Goal: Task Accomplishment & Management: Complete application form

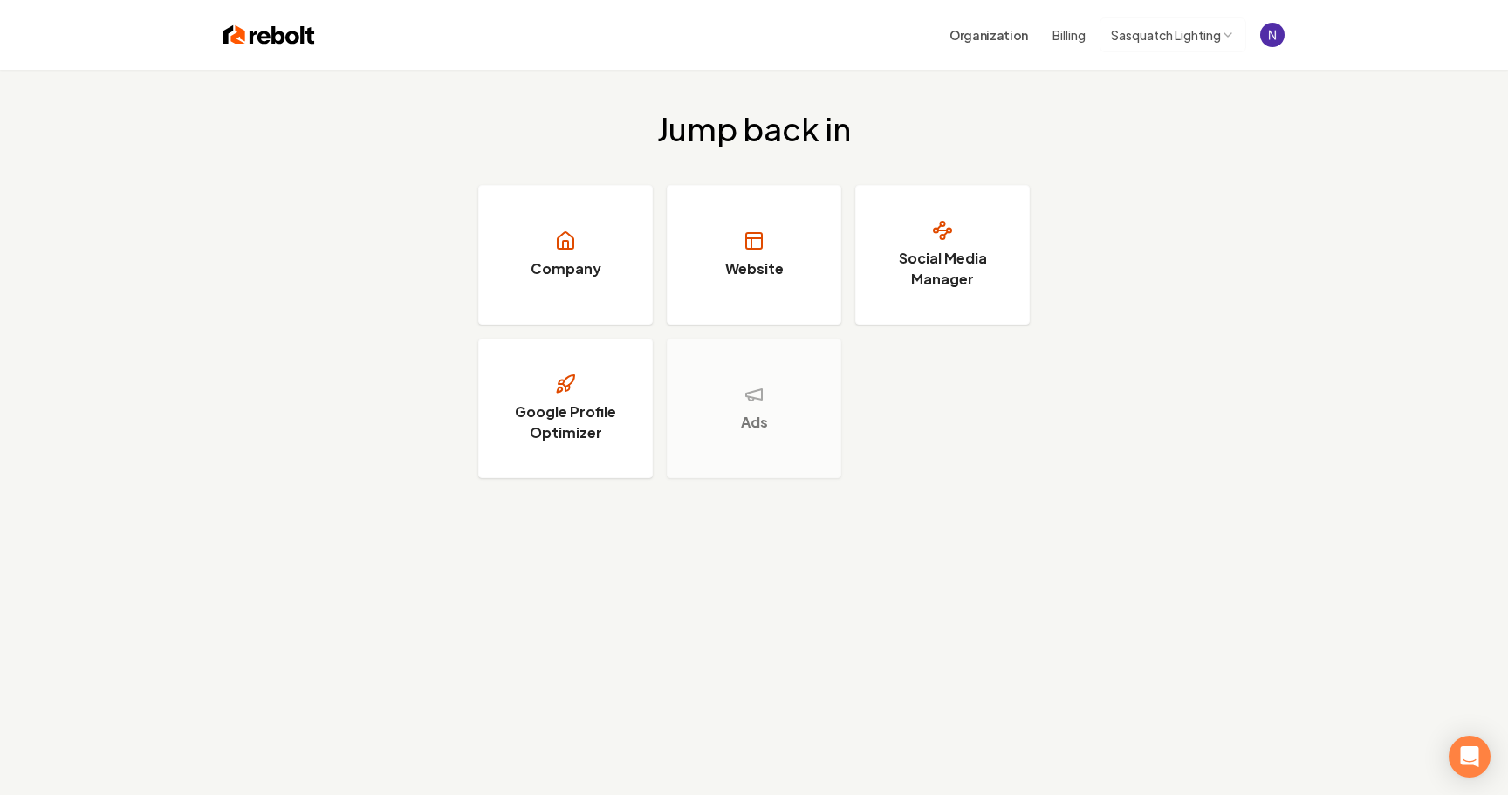
click at [1159, 33] on html "Organization Billing Sasquatch Lighting Jump back in Company Website Social Med…" at bounding box center [754, 397] width 1508 height 795
click at [610, 259] on link "Company" at bounding box center [565, 255] width 175 height 140
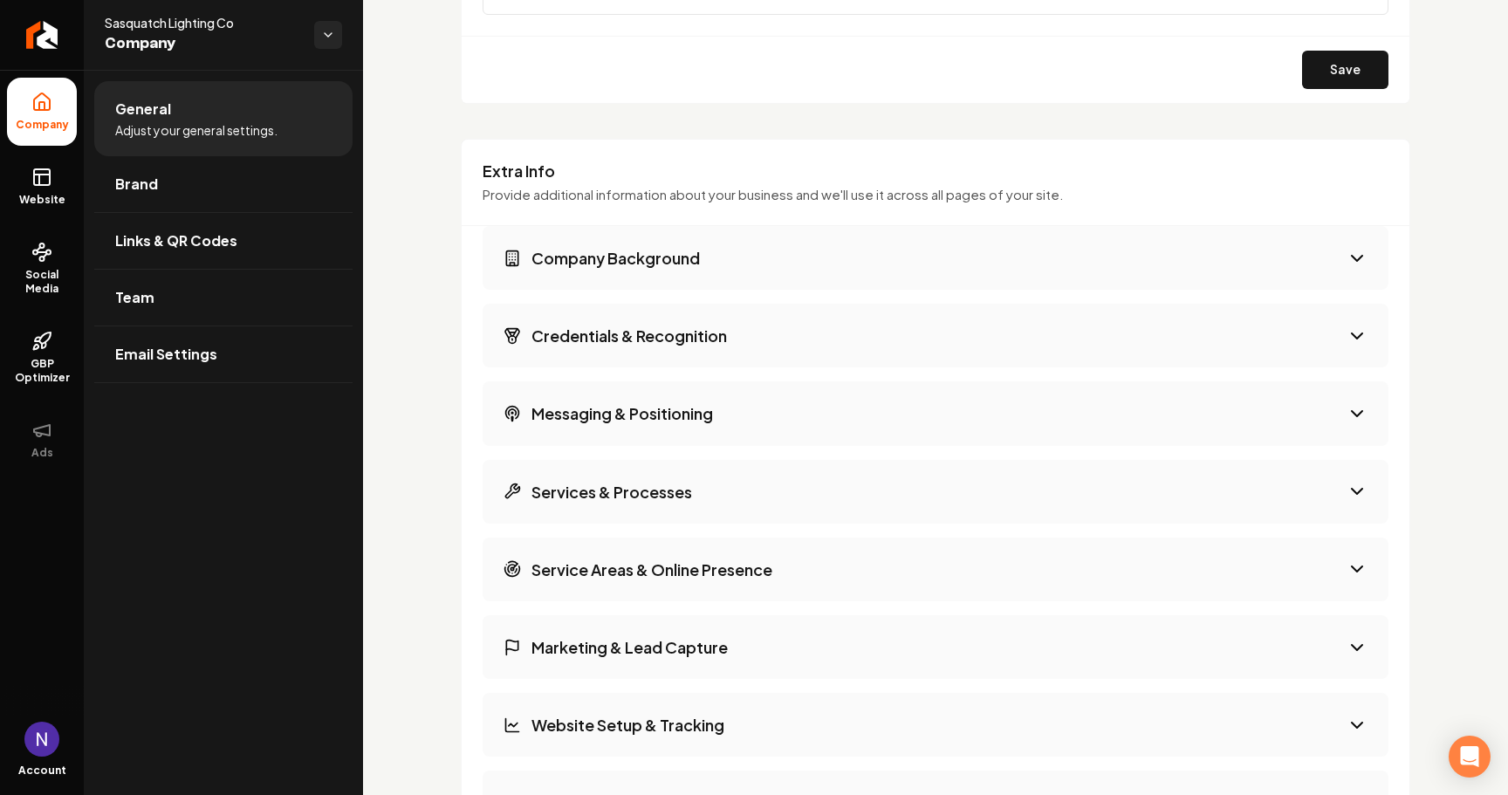
scroll to position [2579, 0]
click at [992, 250] on button "Company Background" at bounding box center [936, 255] width 906 height 64
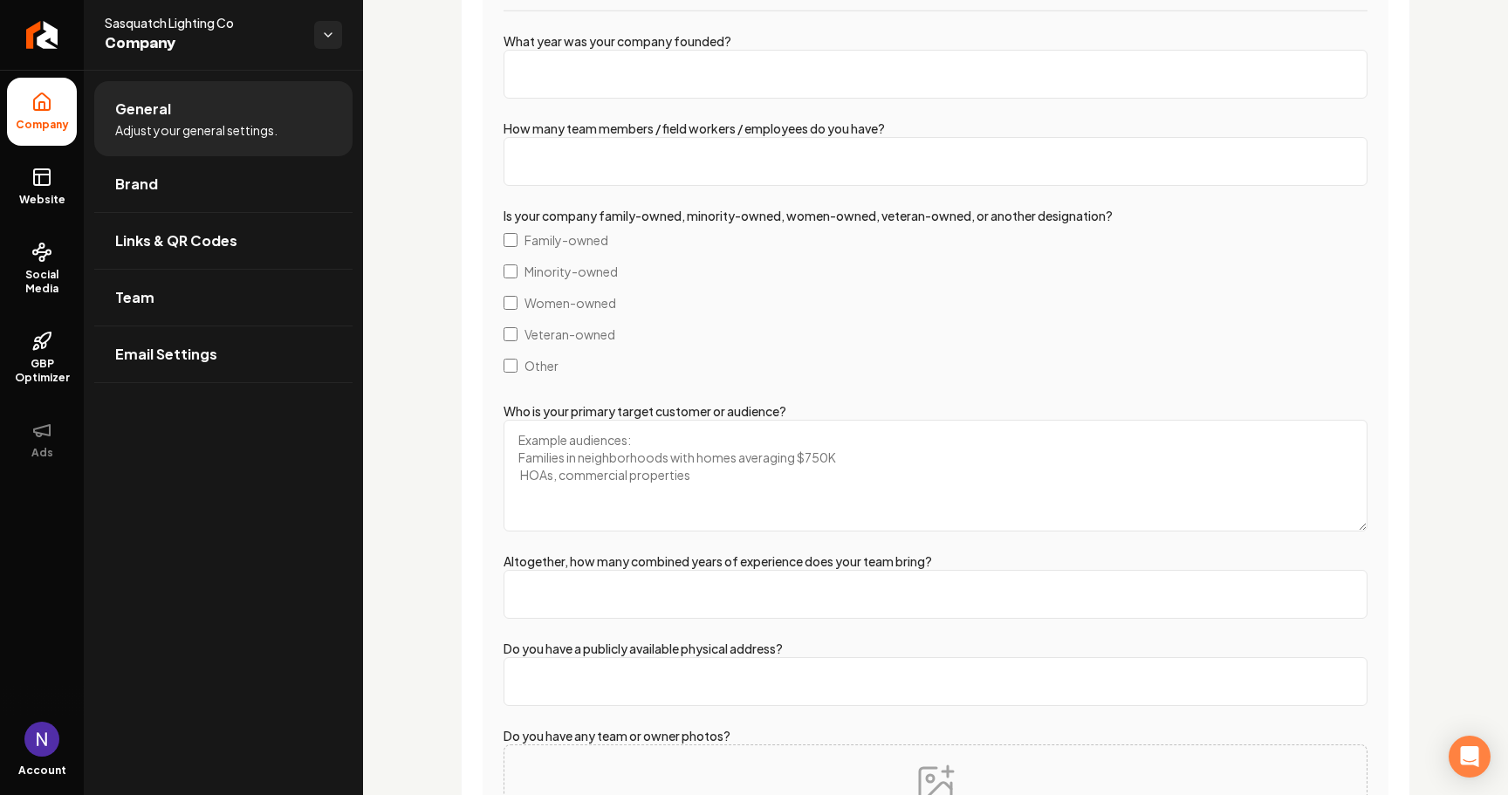
scroll to position [2849, 0]
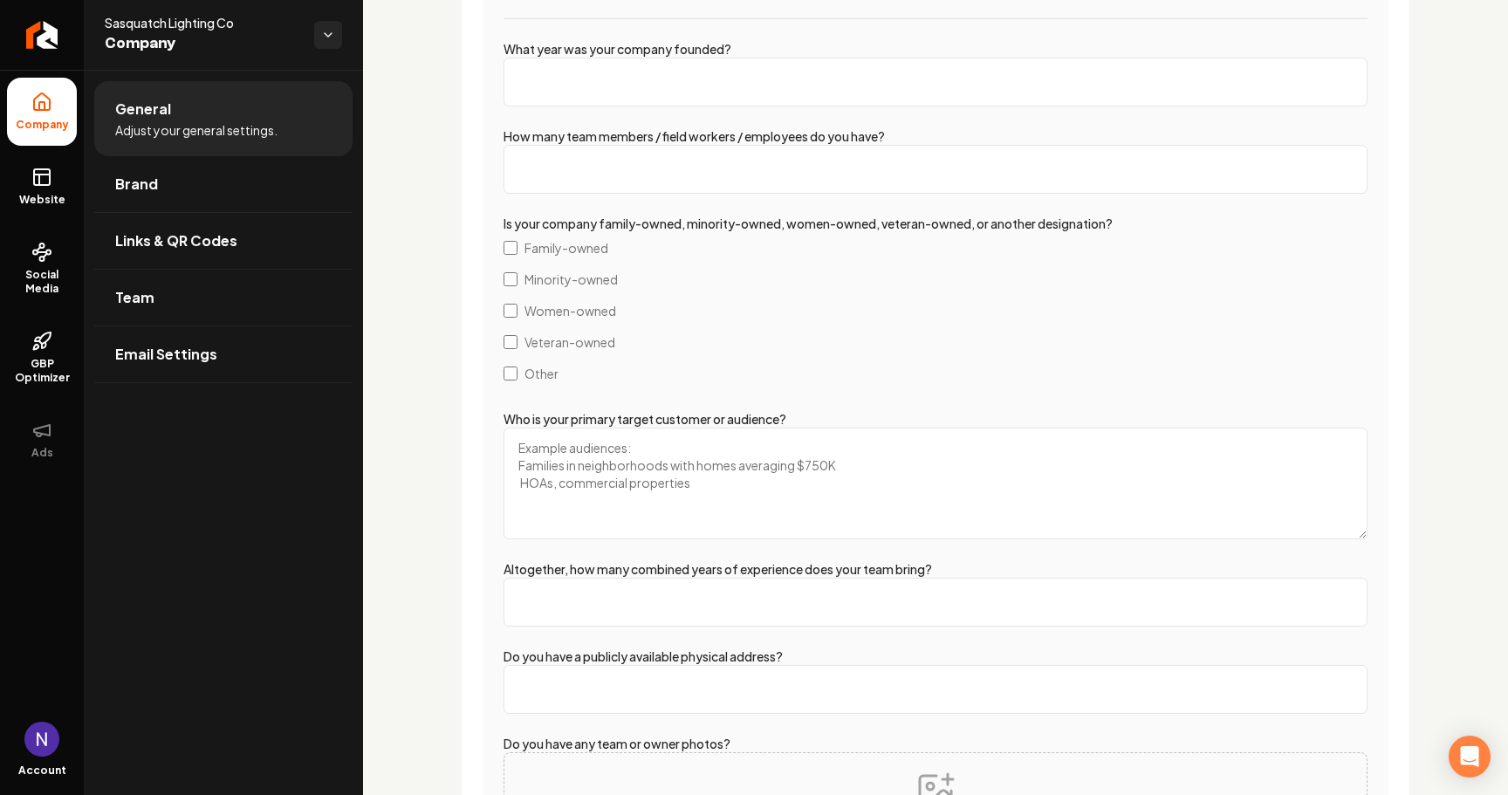
click at [557, 340] on span "Veteran-owned" at bounding box center [570, 341] width 91 height 17
click at [559, 239] on span "Family-owned" at bounding box center [567, 247] width 84 height 17
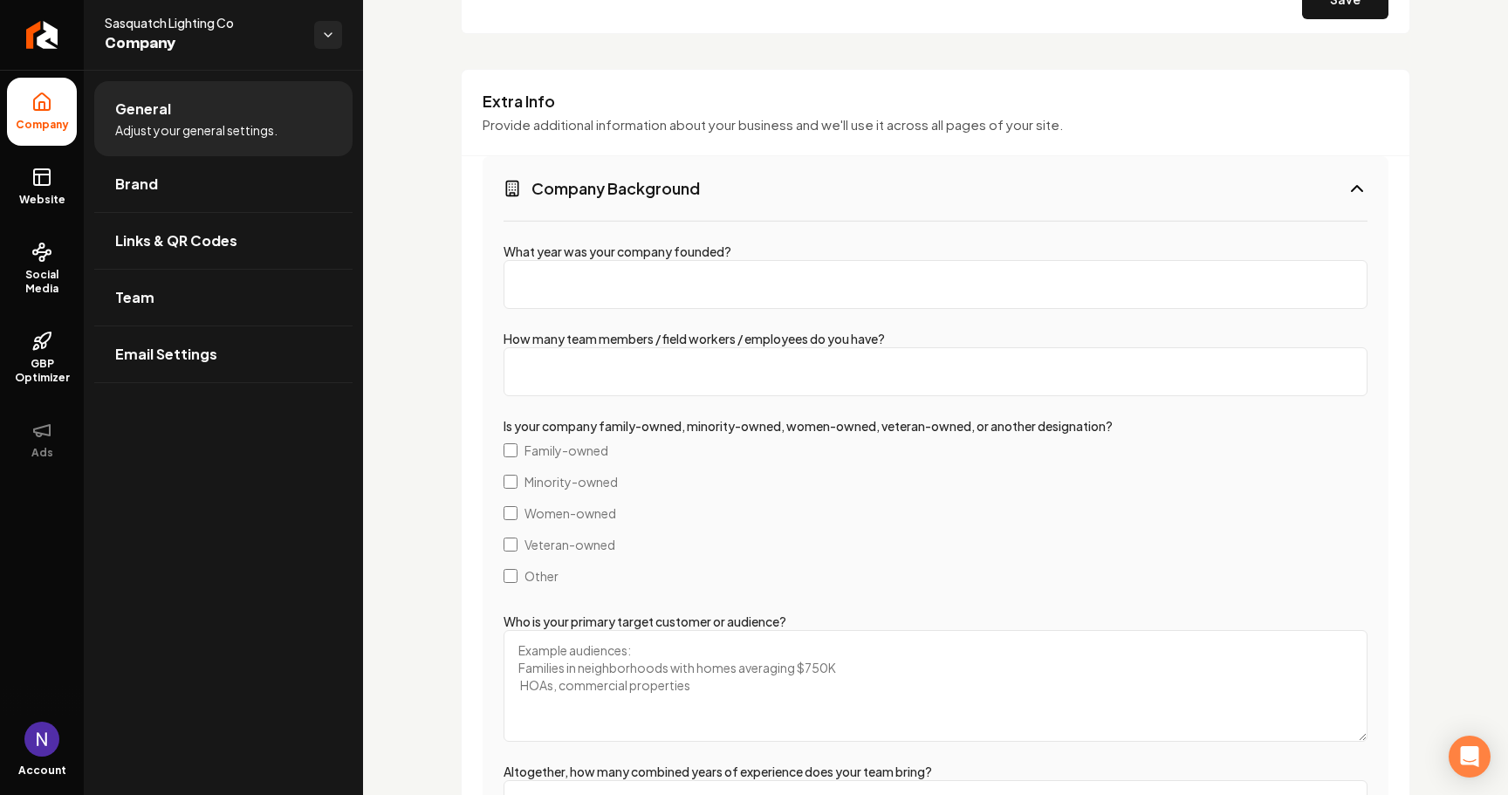
scroll to position [2617, 0]
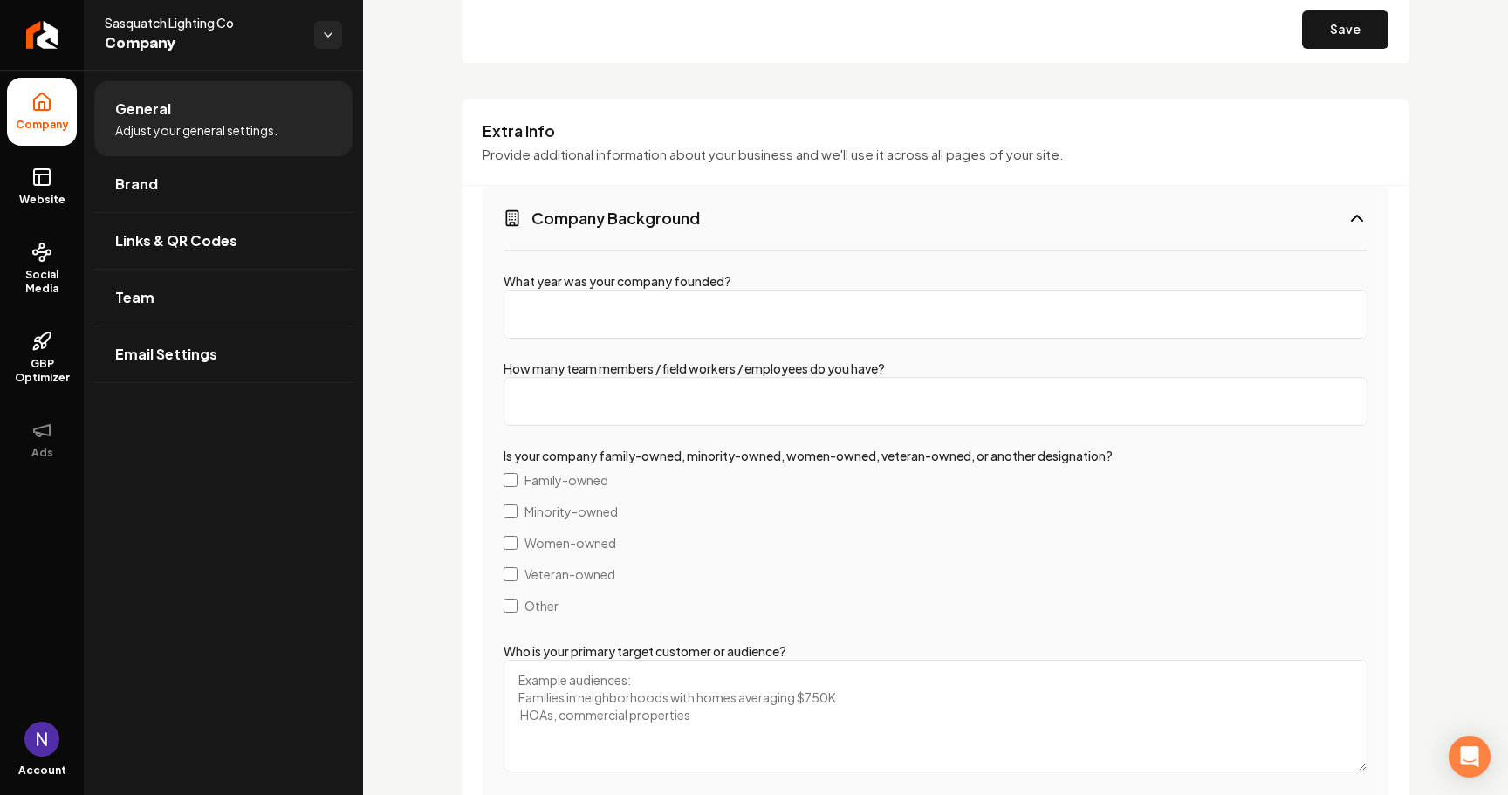
click at [583, 305] on input "What year was your company founded?" at bounding box center [936, 314] width 864 height 49
type input "0"
type input "2023"
click at [578, 388] on input "How many team members / field workers / employees do you have?" at bounding box center [936, 401] width 864 height 49
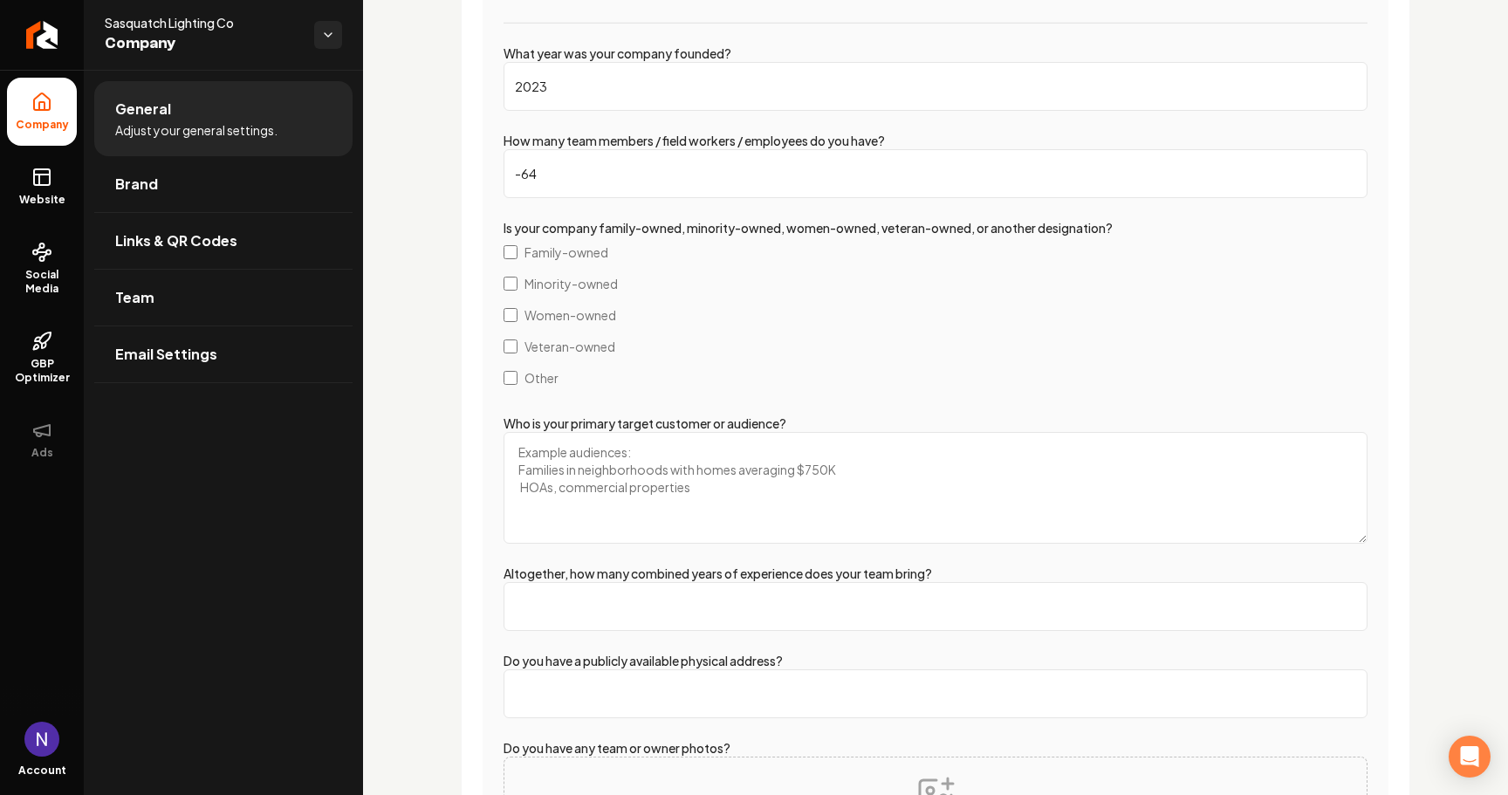
type input "-65"
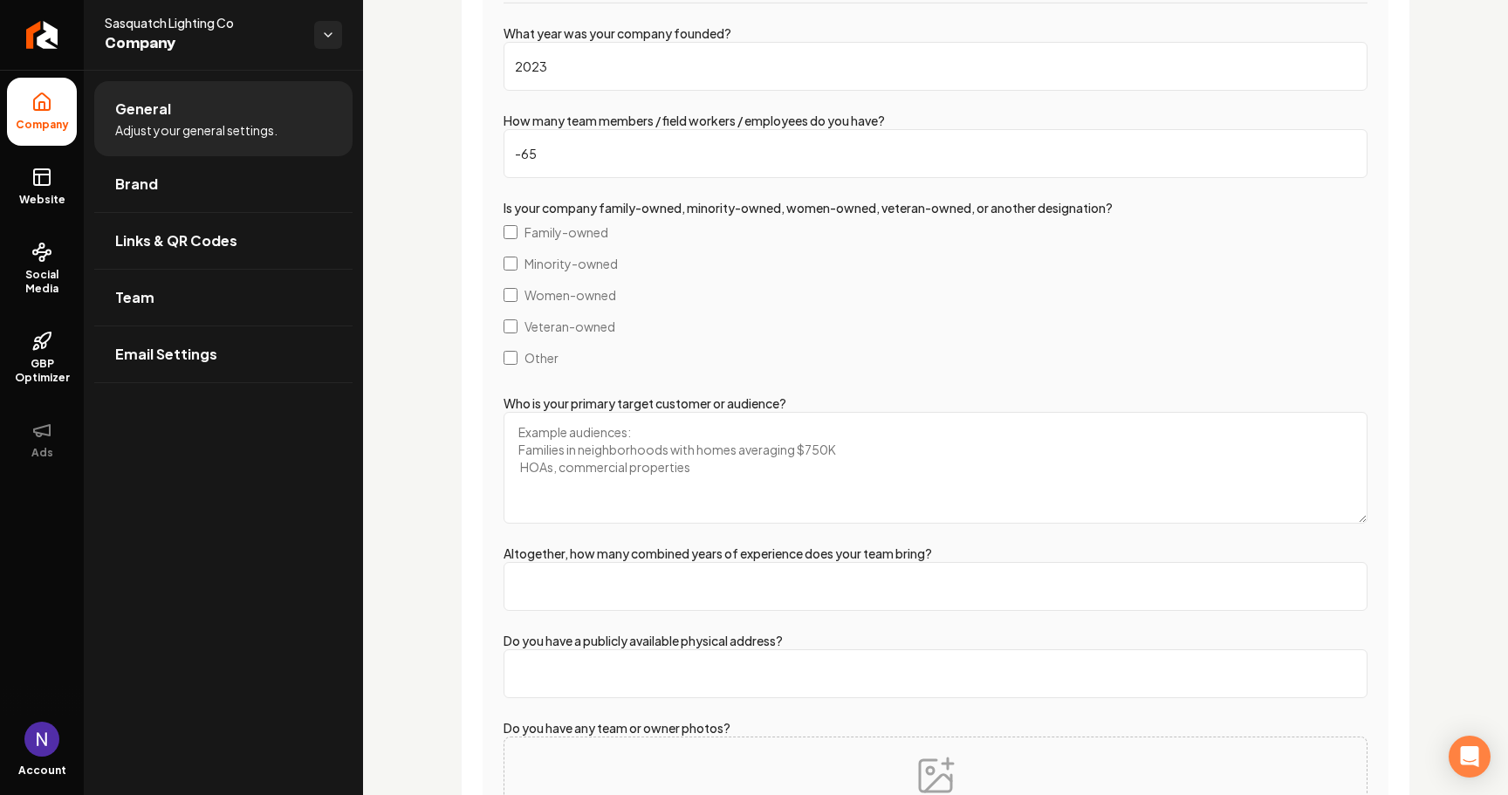
type input "-6"
type input "5"
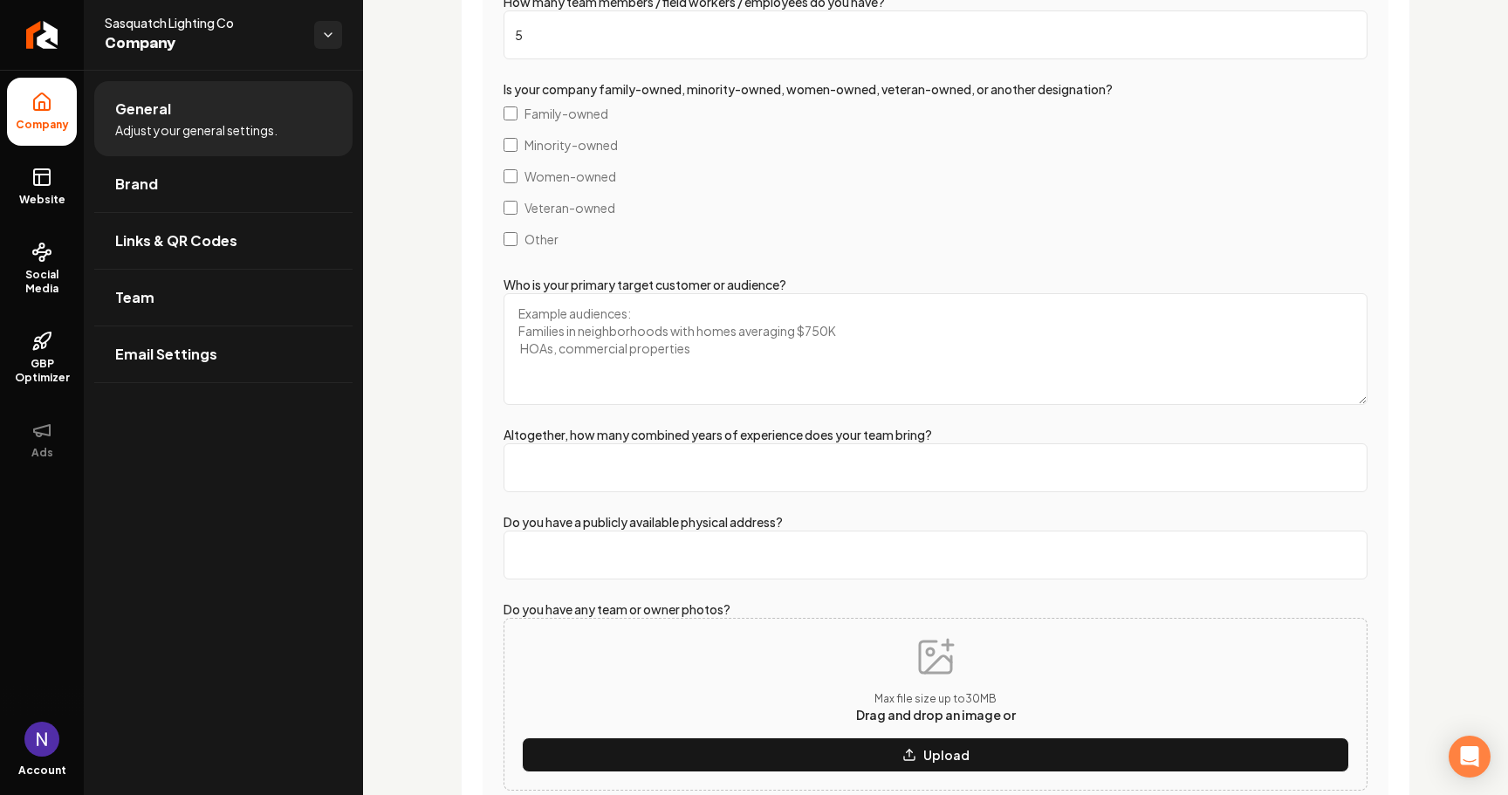
scroll to position [2986, 0]
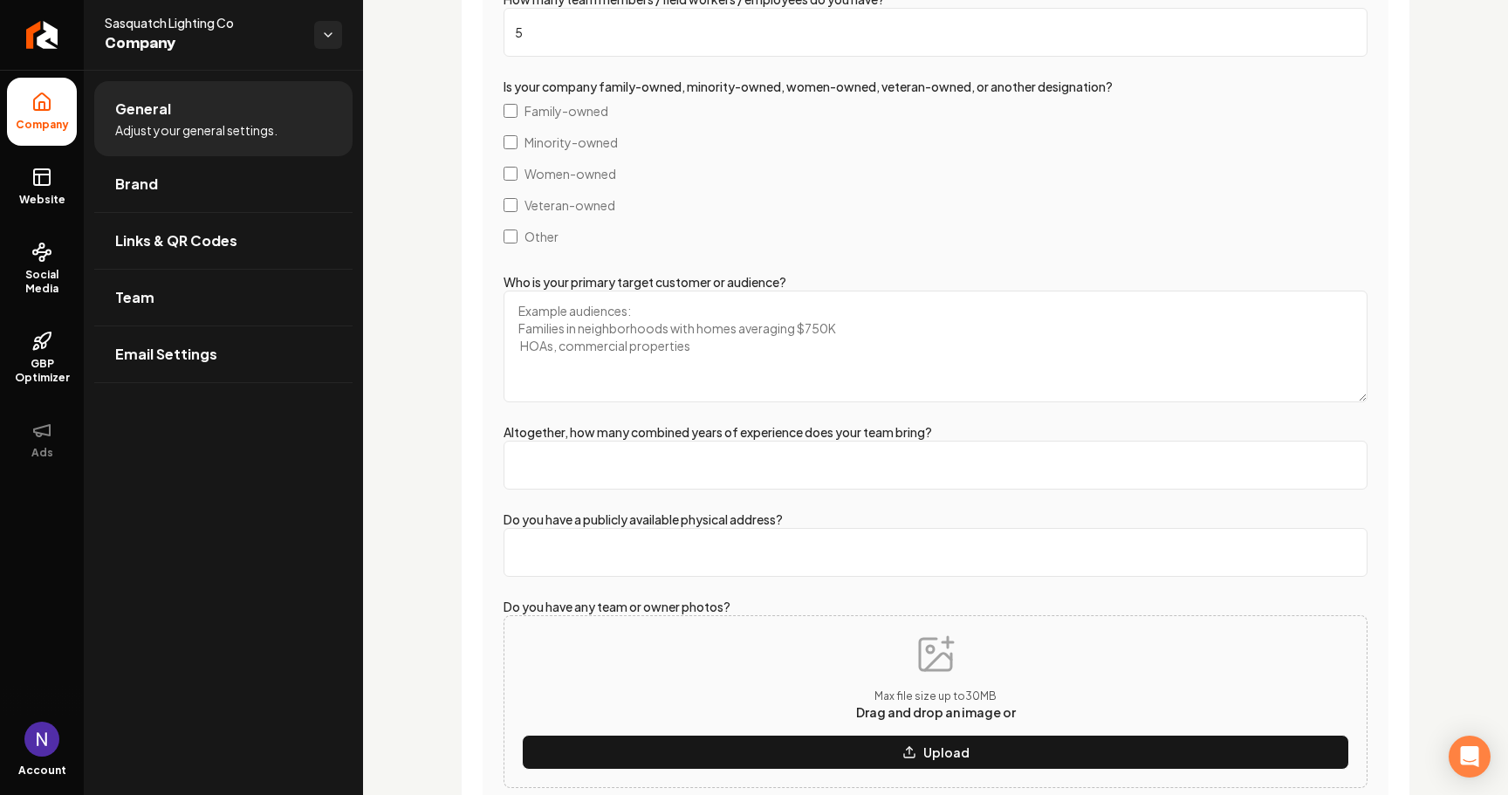
click at [599, 361] on textarea "Who is your primary target customer or audience?" at bounding box center [936, 347] width 864 height 112
type textarea "Commercial and residential contractors Home owners"
click at [669, 451] on input "Altogether, how many combined years of experience does your team bring?" at bounding box center [936, 465] width 864 height 49
type input "20"
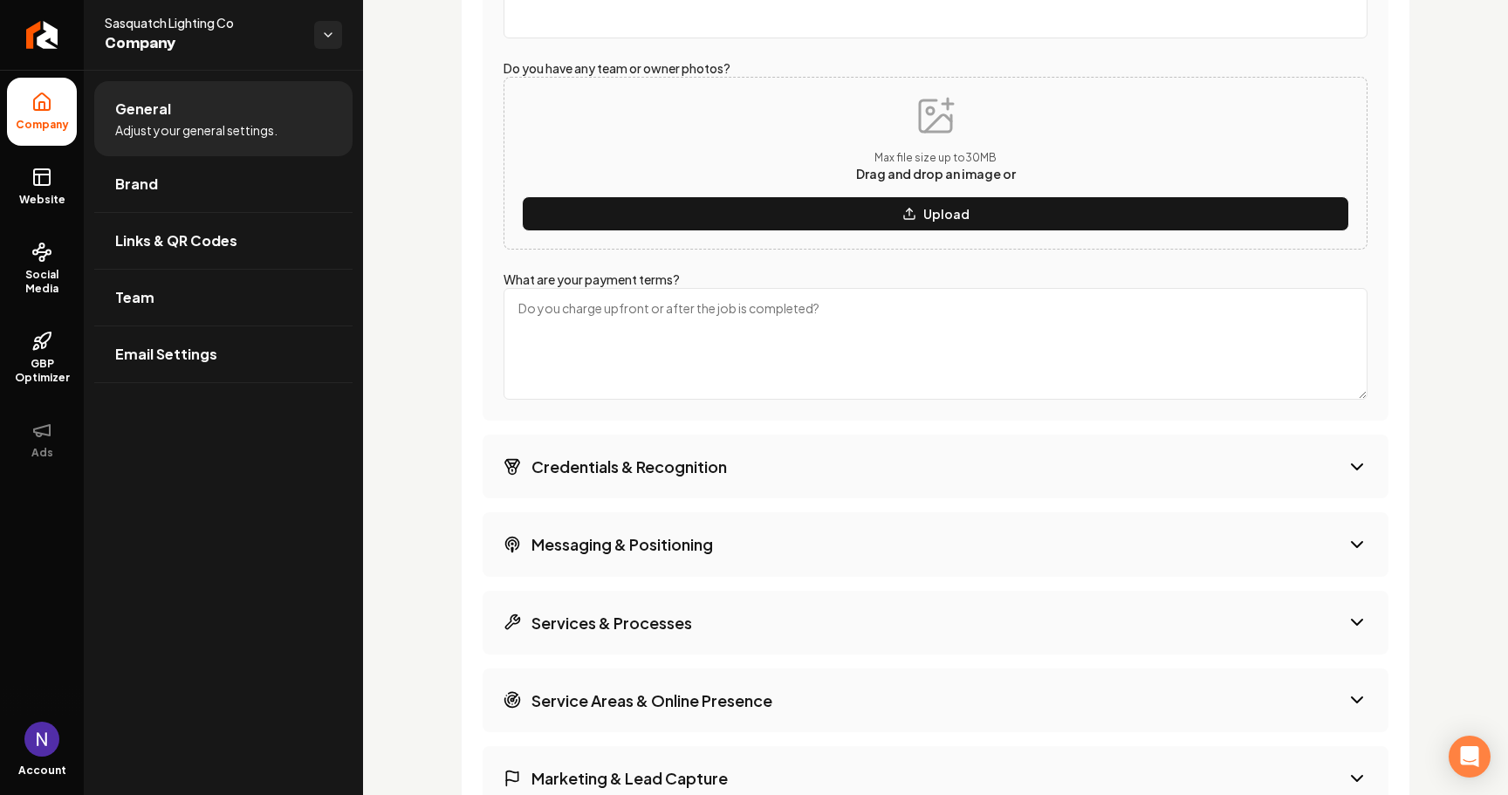
scroll to position [3530, 0]
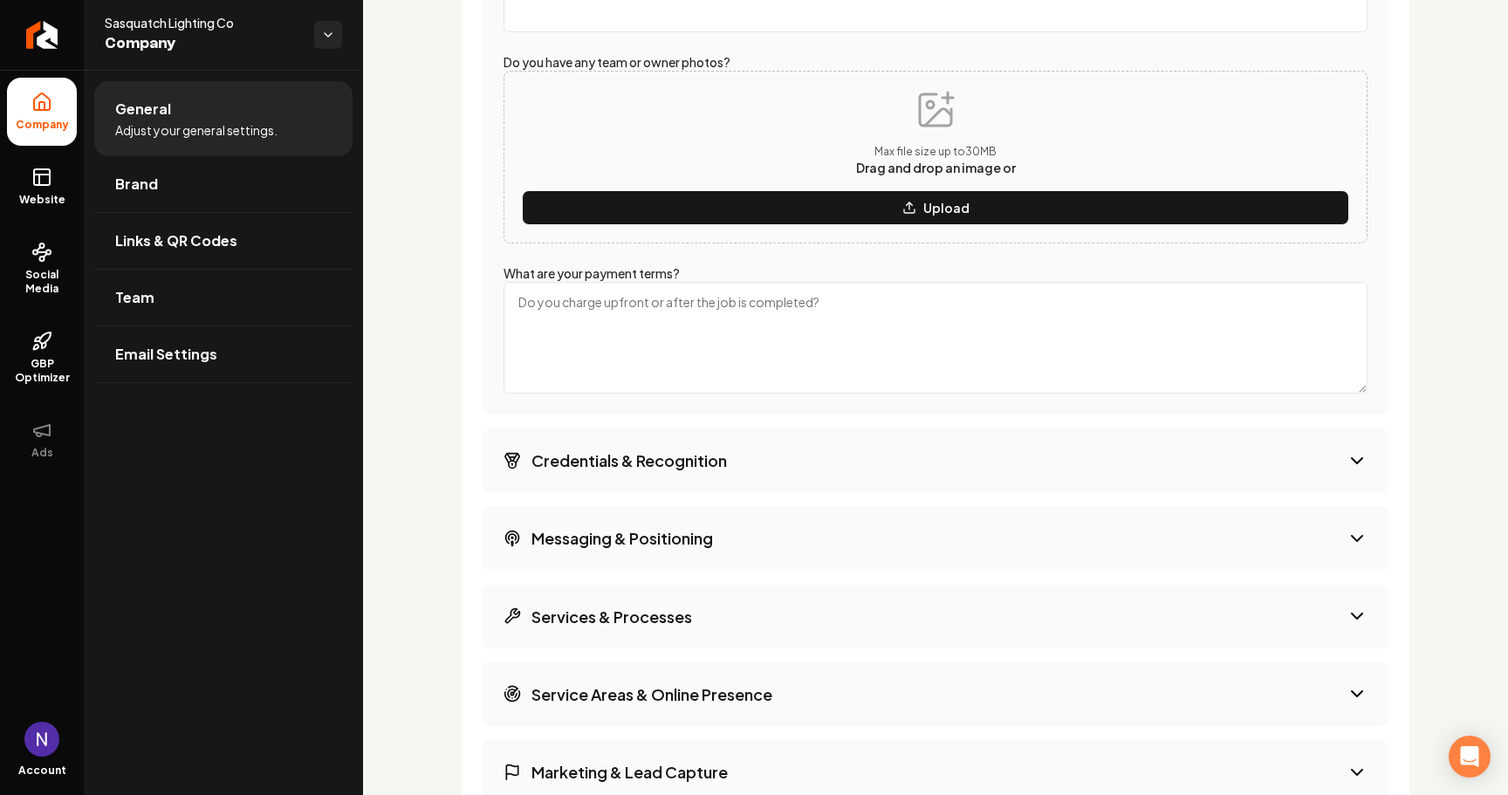
click at [607, 377] on textarea "What are your payment terms?" at bounding box center [936, 338] width 864 height 112
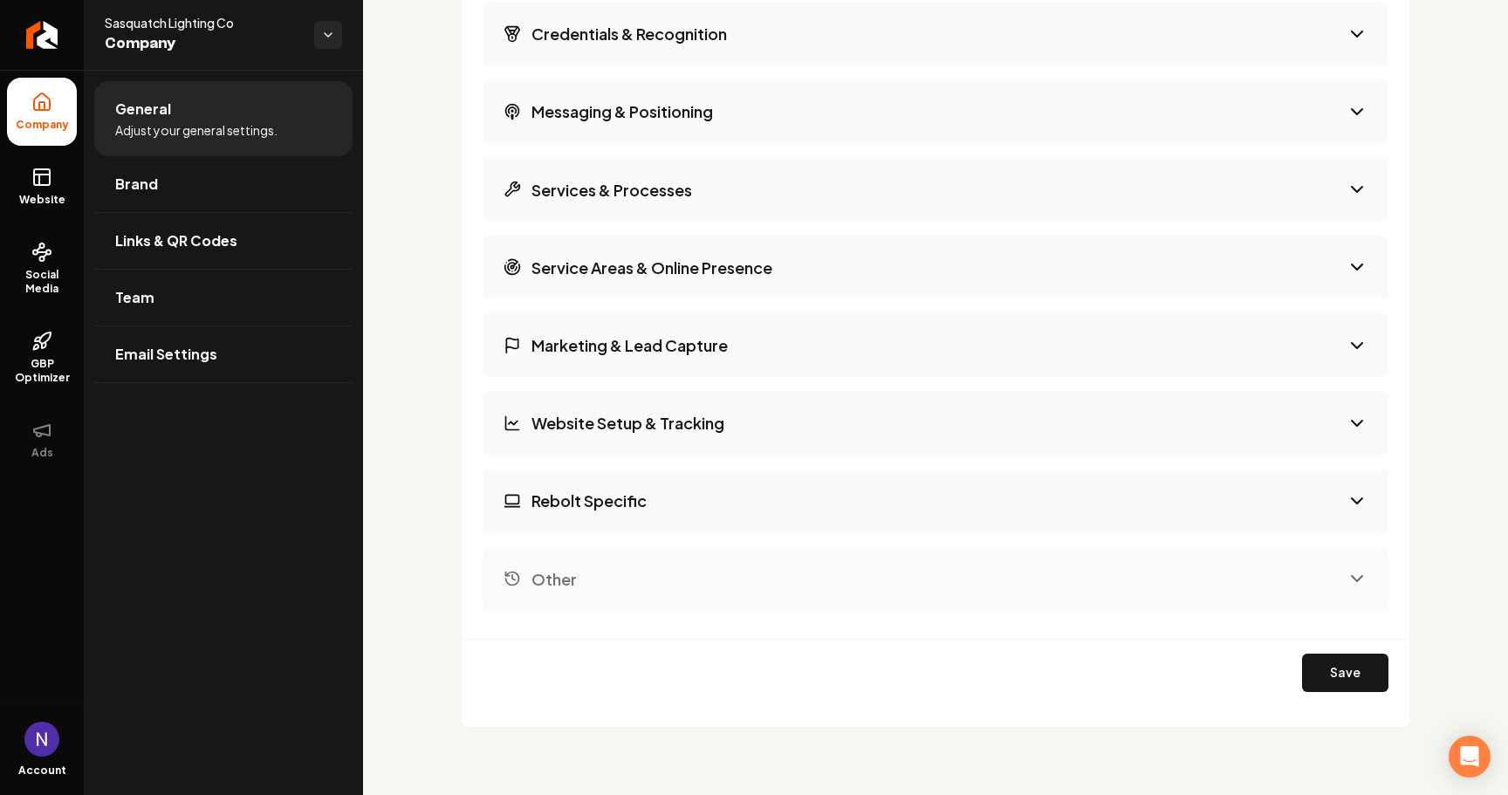
scroll to position [3956, 0]
click at [1360, 664] on button "Save" at bounding box center [1345, 674] width 86 height 38
click at [196, 301] on link "Team" at bounding box center [223, 298] width 258 height 56
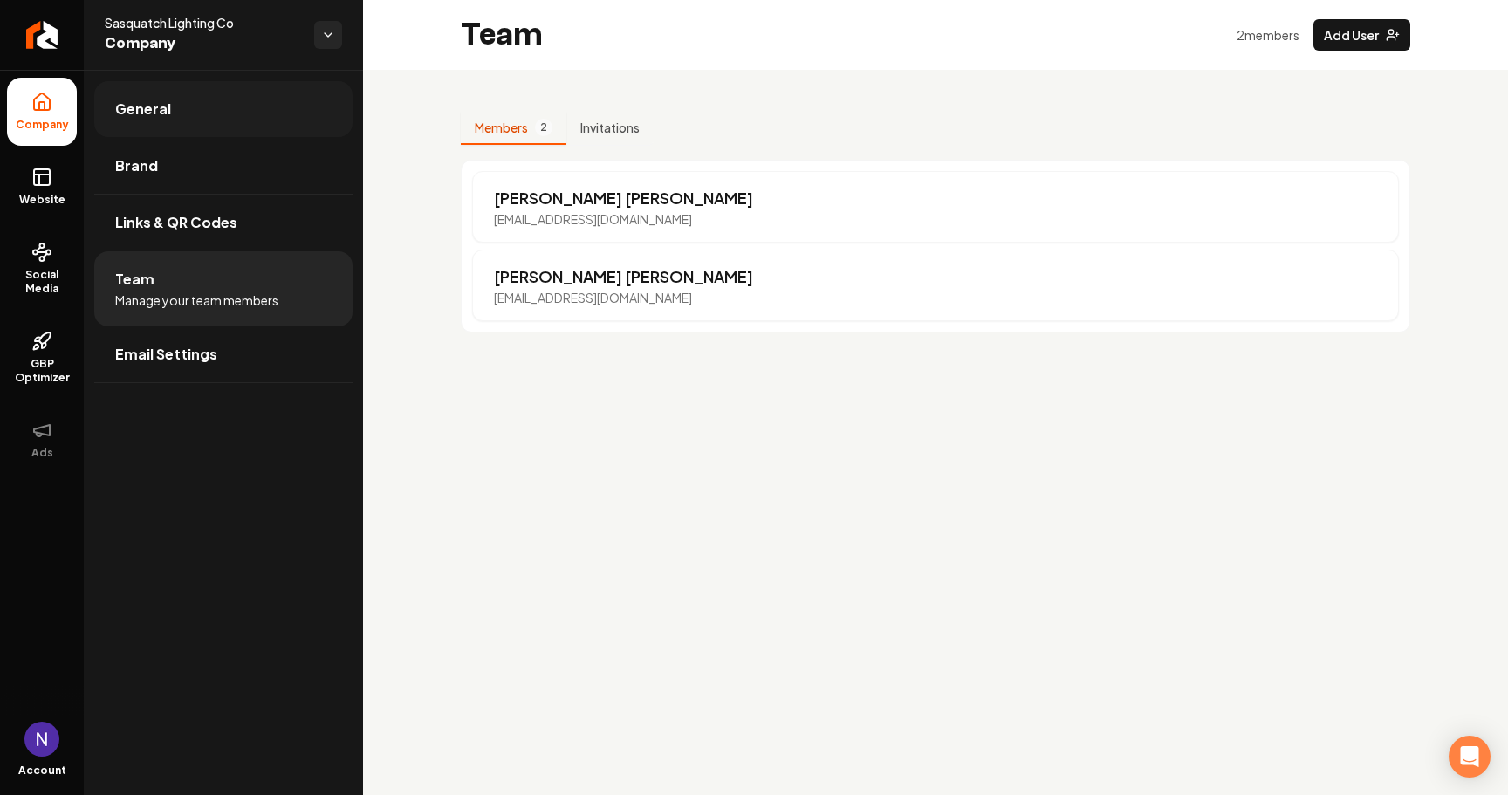
click at [199, 115] on link "General" at bounding box center [223, 109] width 258 height 56
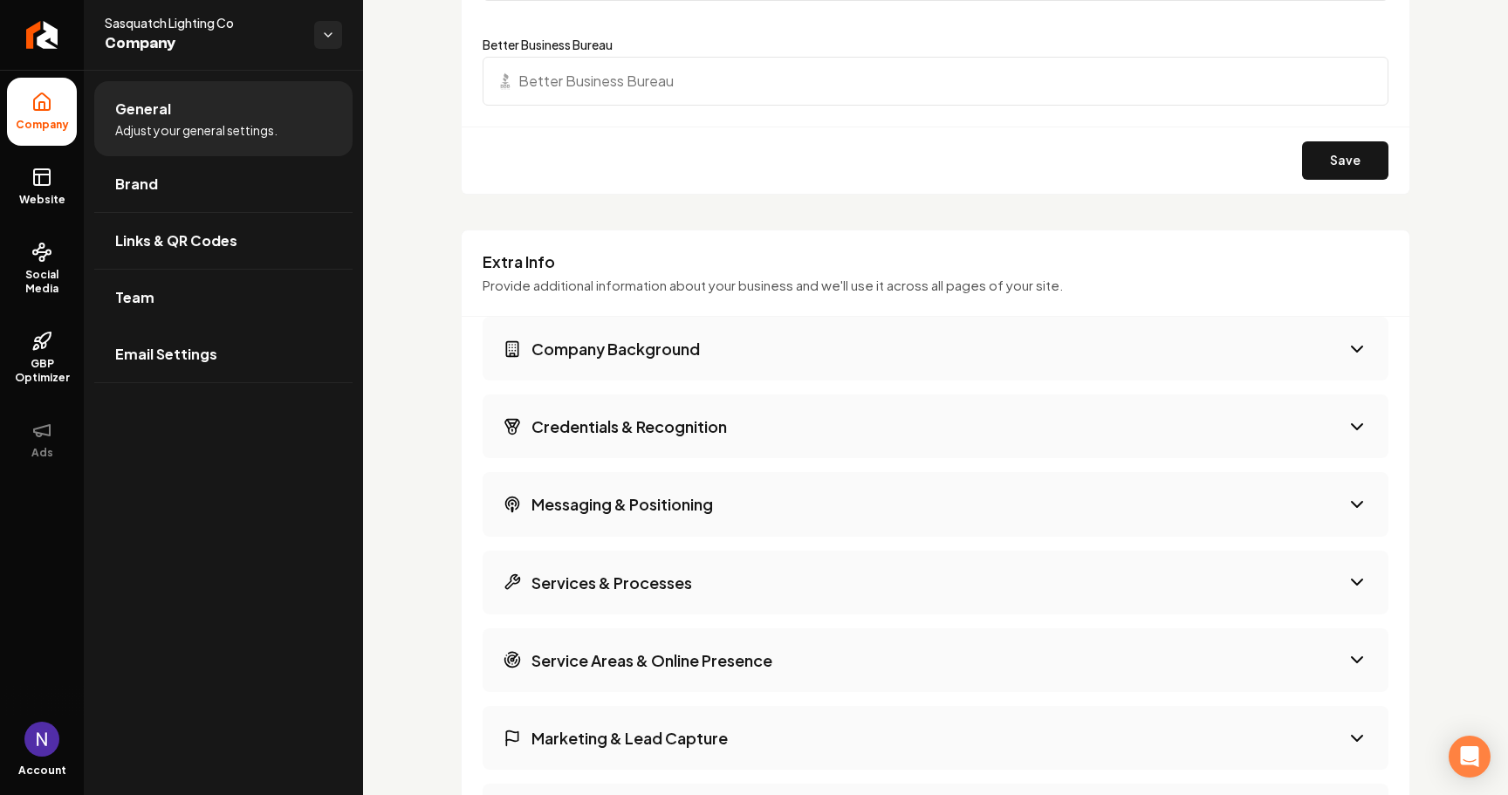
scroll to position [2587, 0]
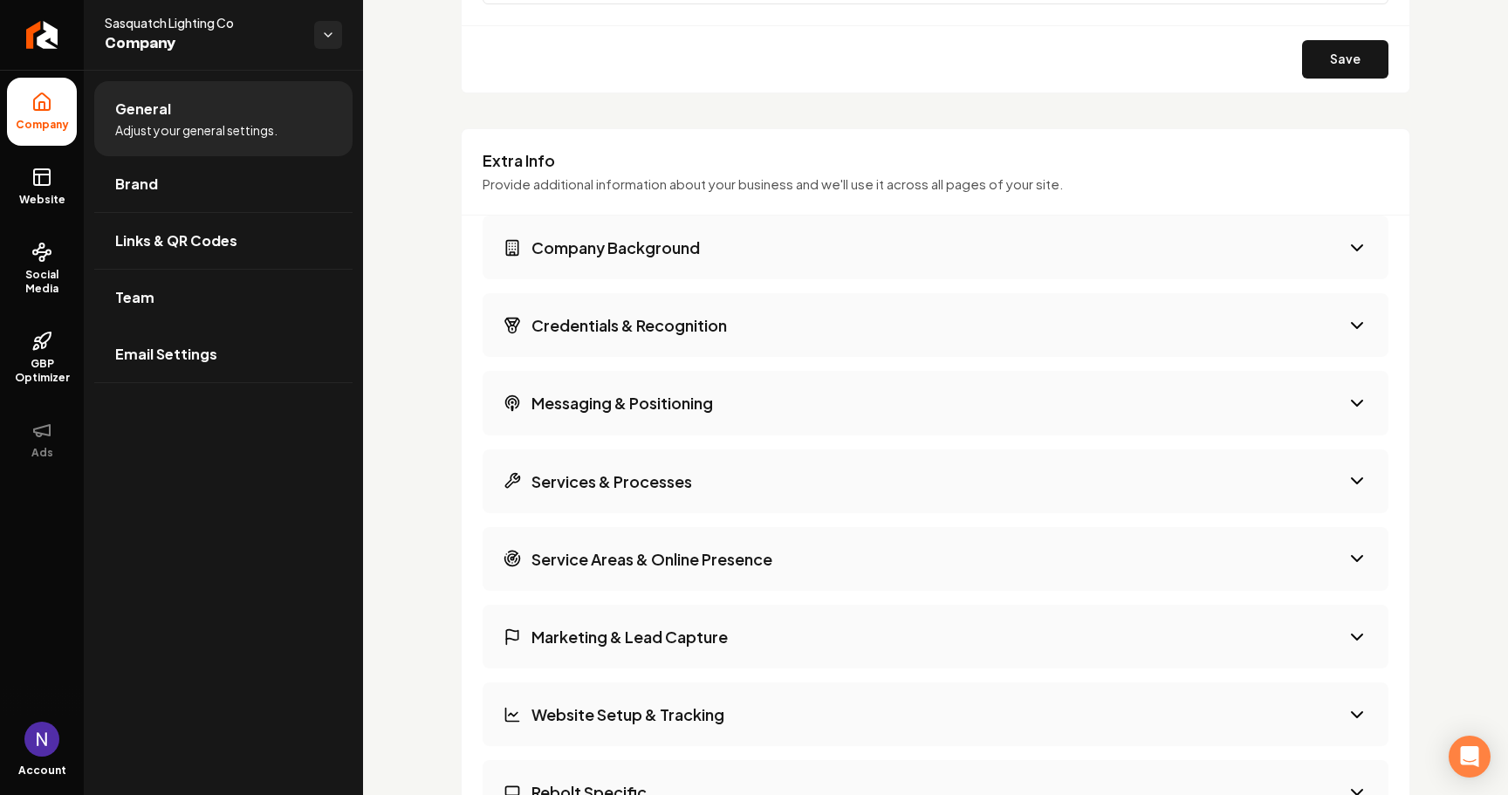
click at [676, 256] on h3 "Company Background" at bounding box center [616, 248] width 168 height 22
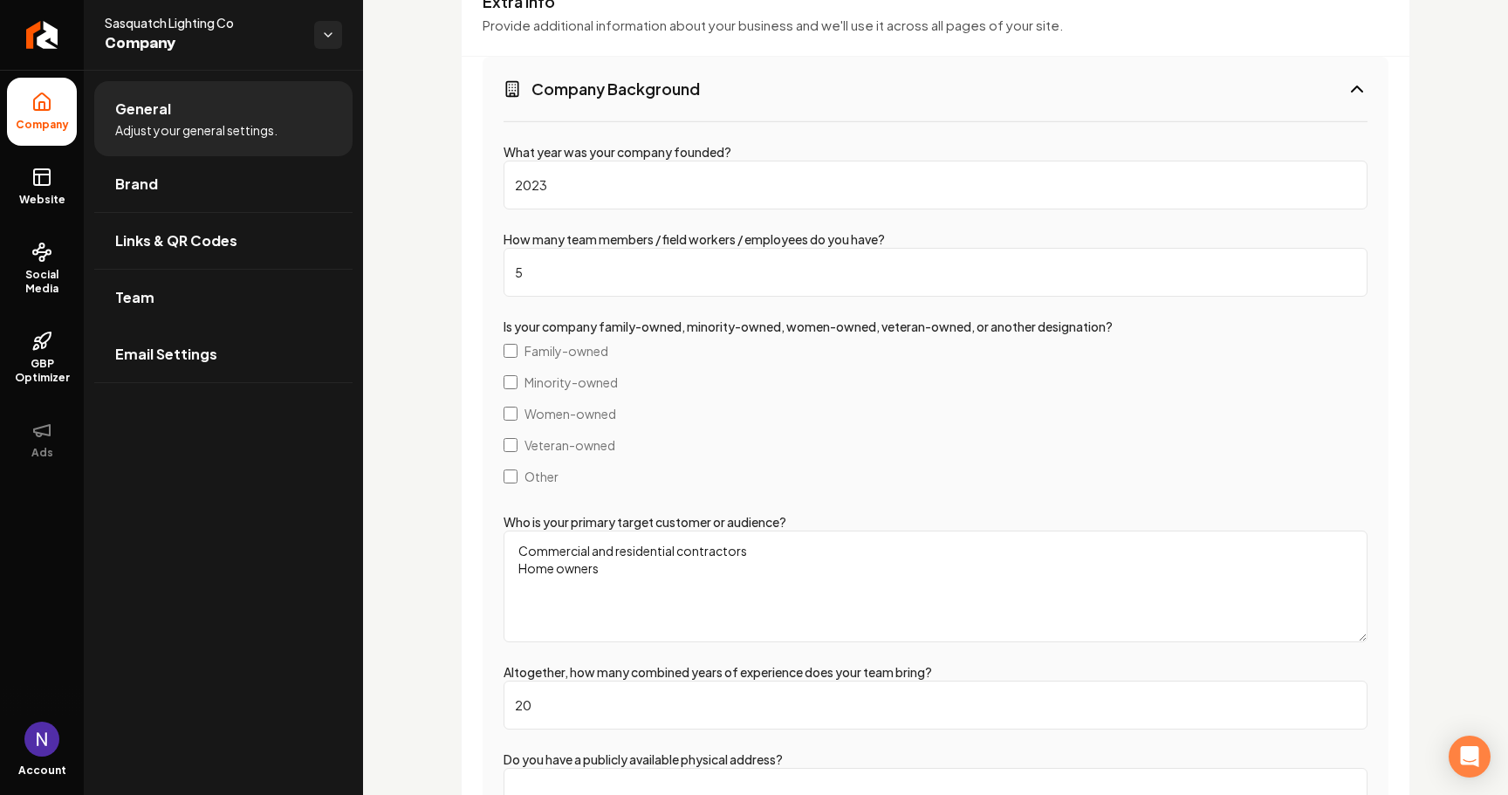
scroll to position [2761, 0]
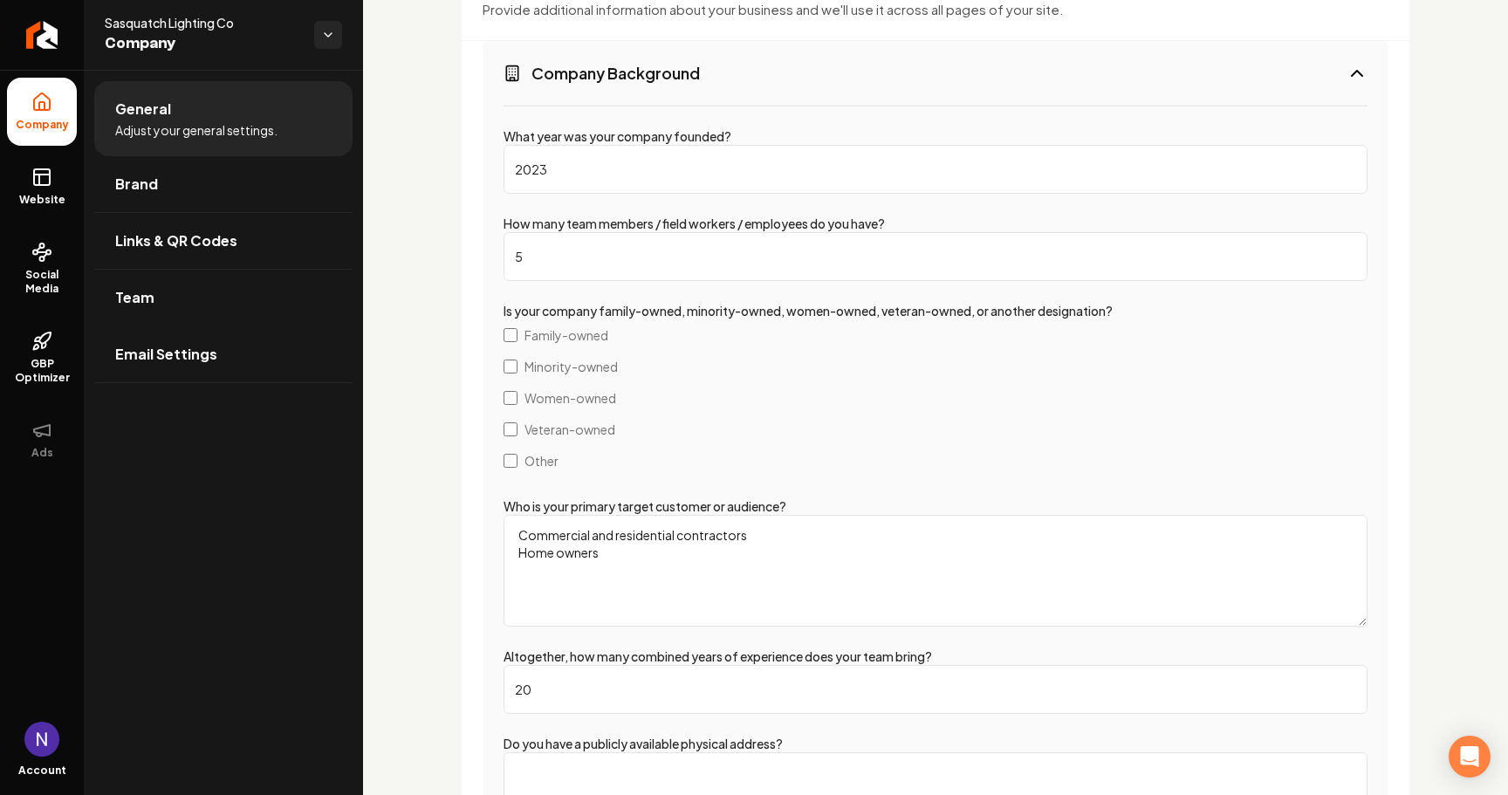
click at [650, 273] on input "5" at bounding box center [936, 256] width 864 height 49
type input "5"
click at [661, 174] on input "2023" at bounding box center [936, 169] width 864 height 49
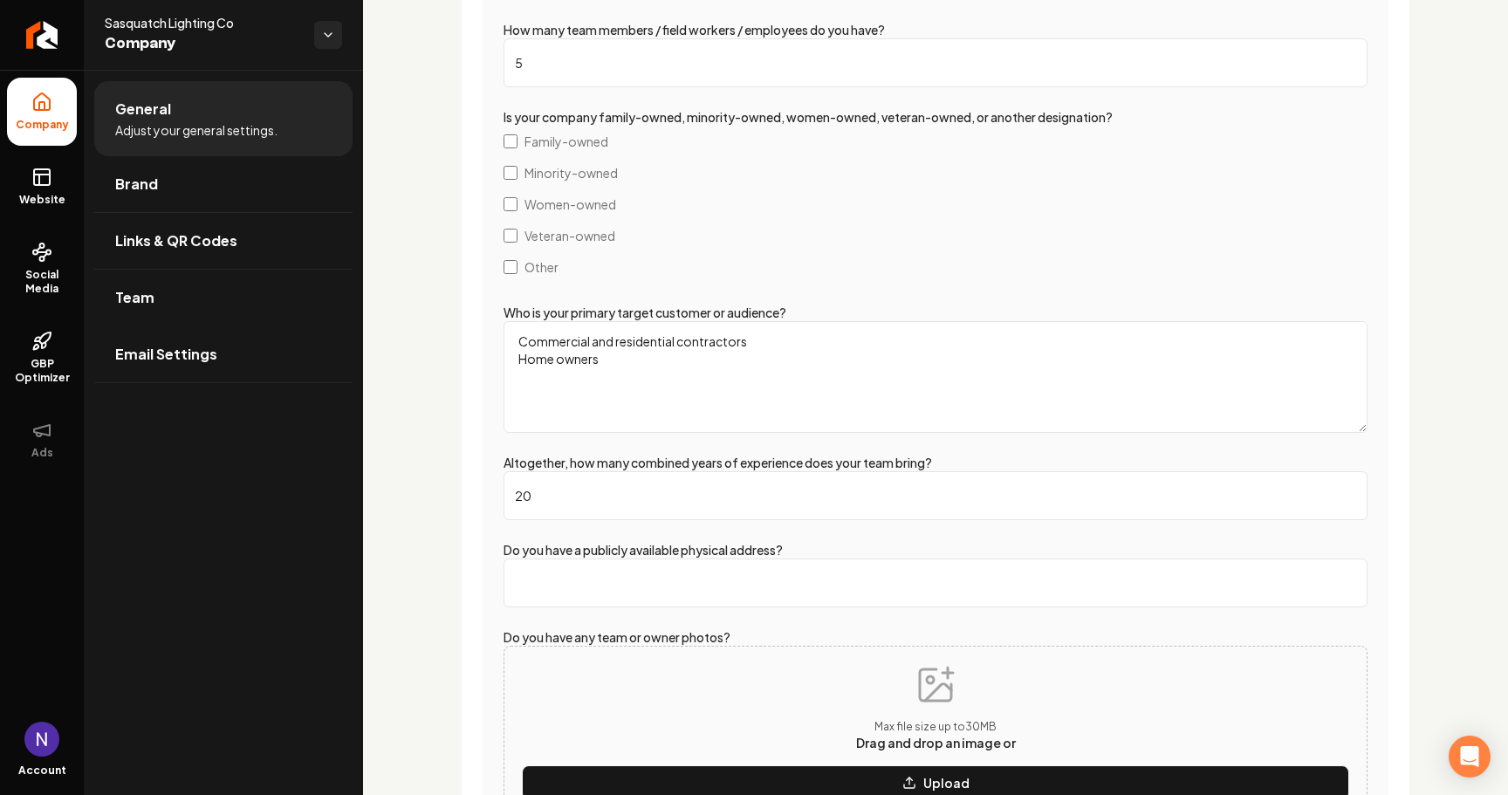
type input "1960"
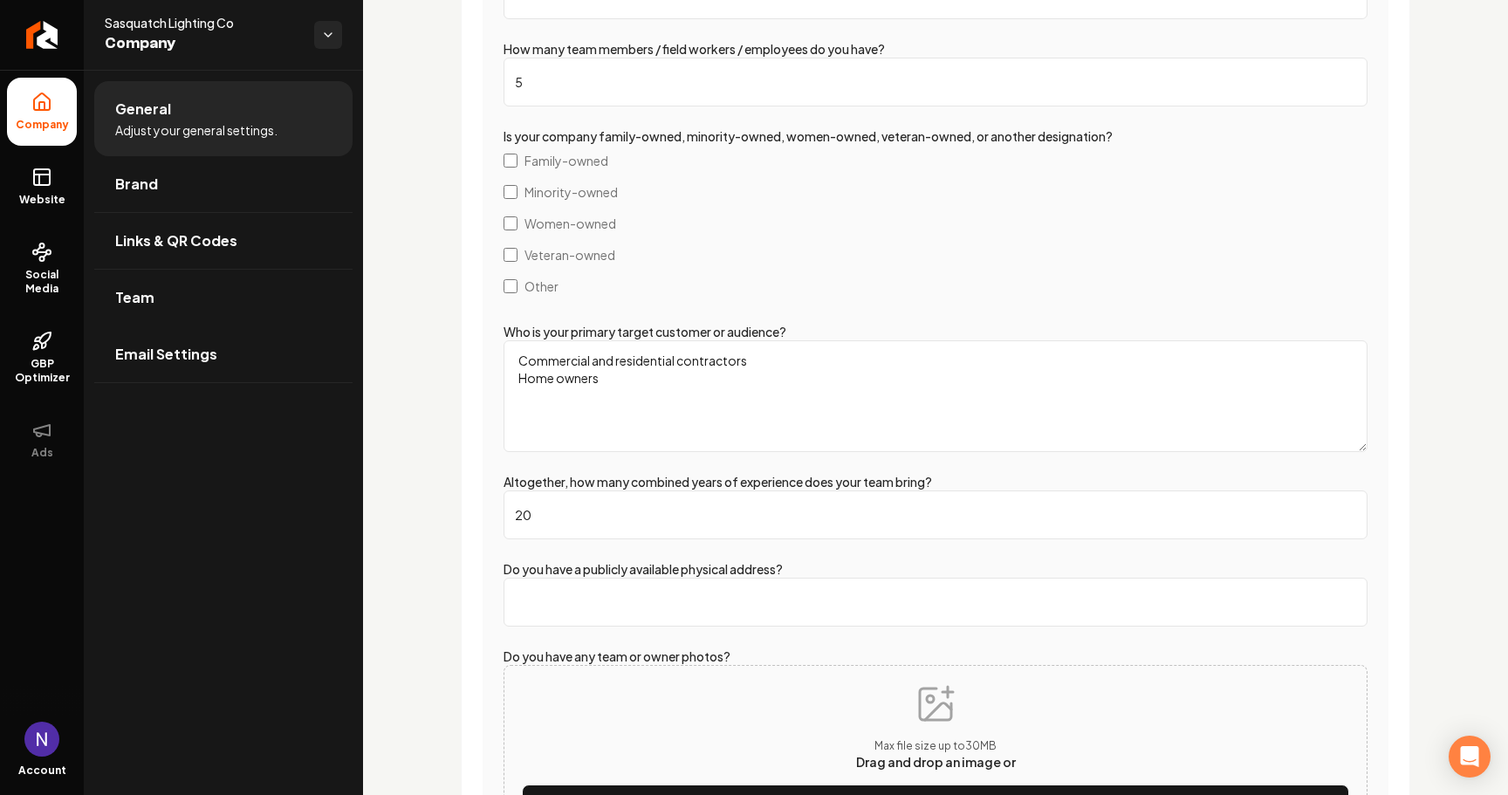
scroll to position [2938, 0]
click at [573, 503] on input "20" at bounding box center [936, 513] width 864 height 49
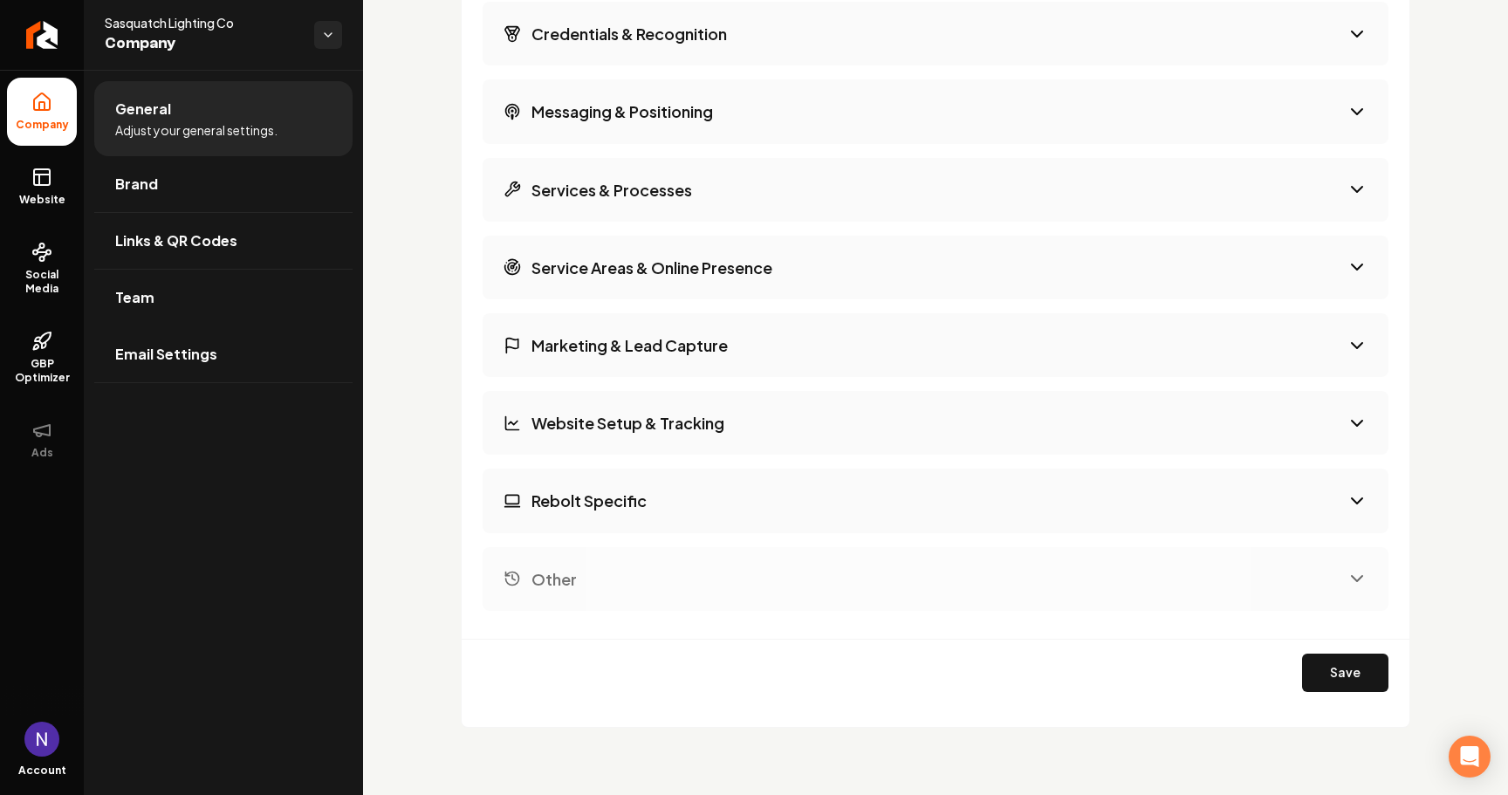
scroll to position [3956, 0]
click at [1334, 672] on button "Save" at bounding box center [1345, 674] width 86 height 38
click at [565, 268] on h3 "Service Areas & Online Presence" at bounding box center [652, 268] width 241 height 22
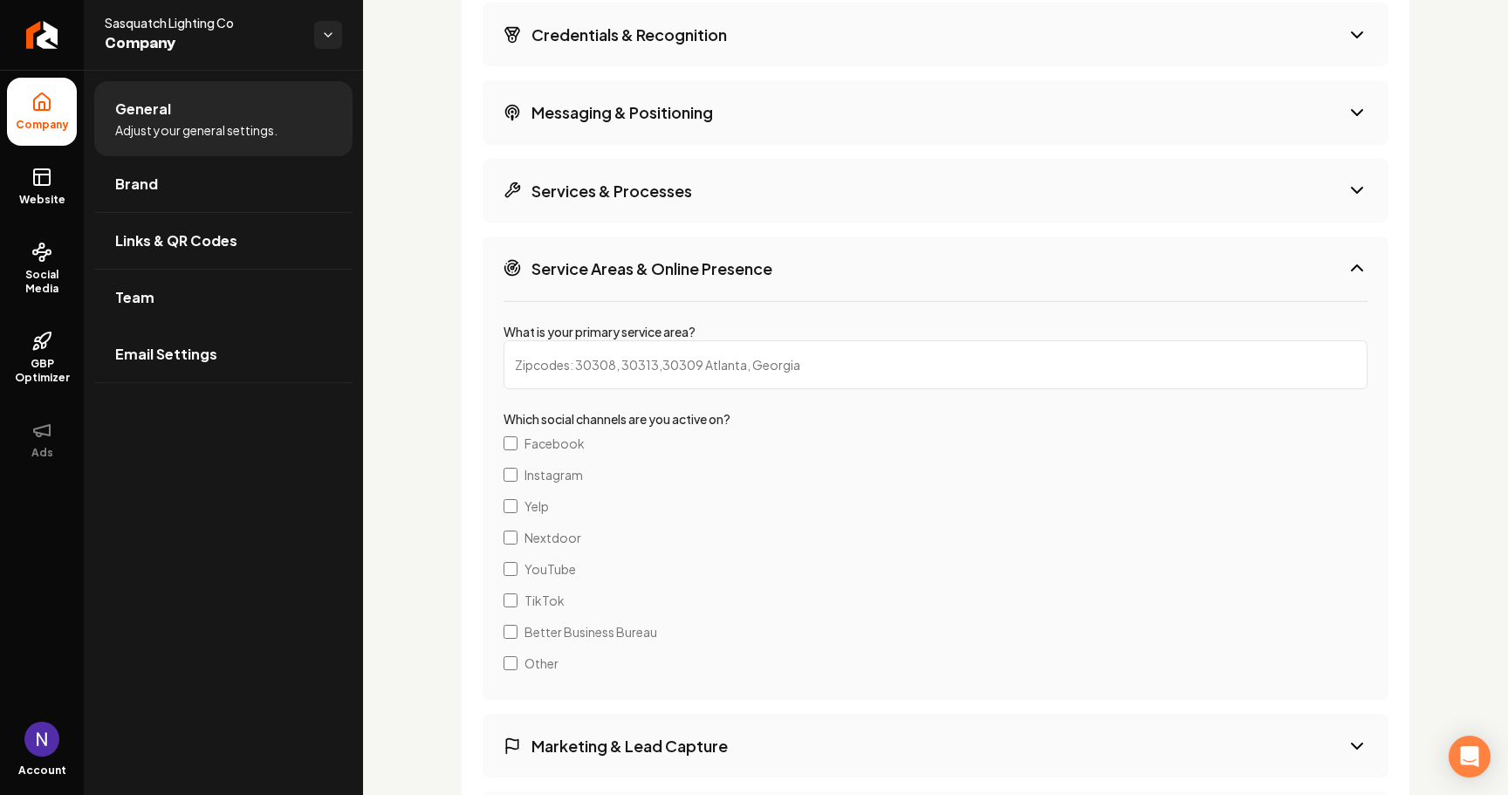
click at [614, 348] on input "What is your primary service area?" at bounding box center [936, 364] width 864 height 49
type input "37919"
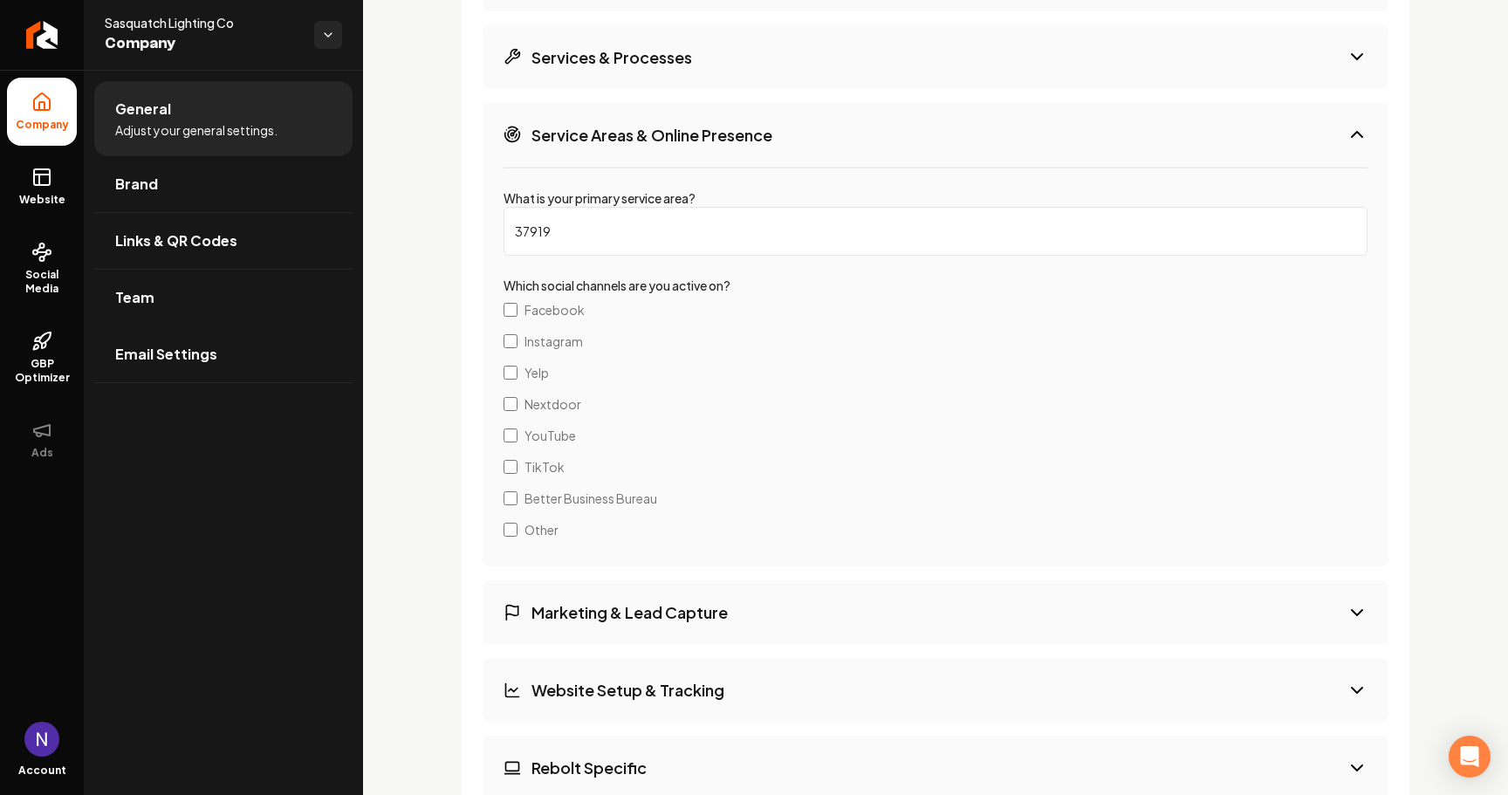
scroll to position [3023, 0]
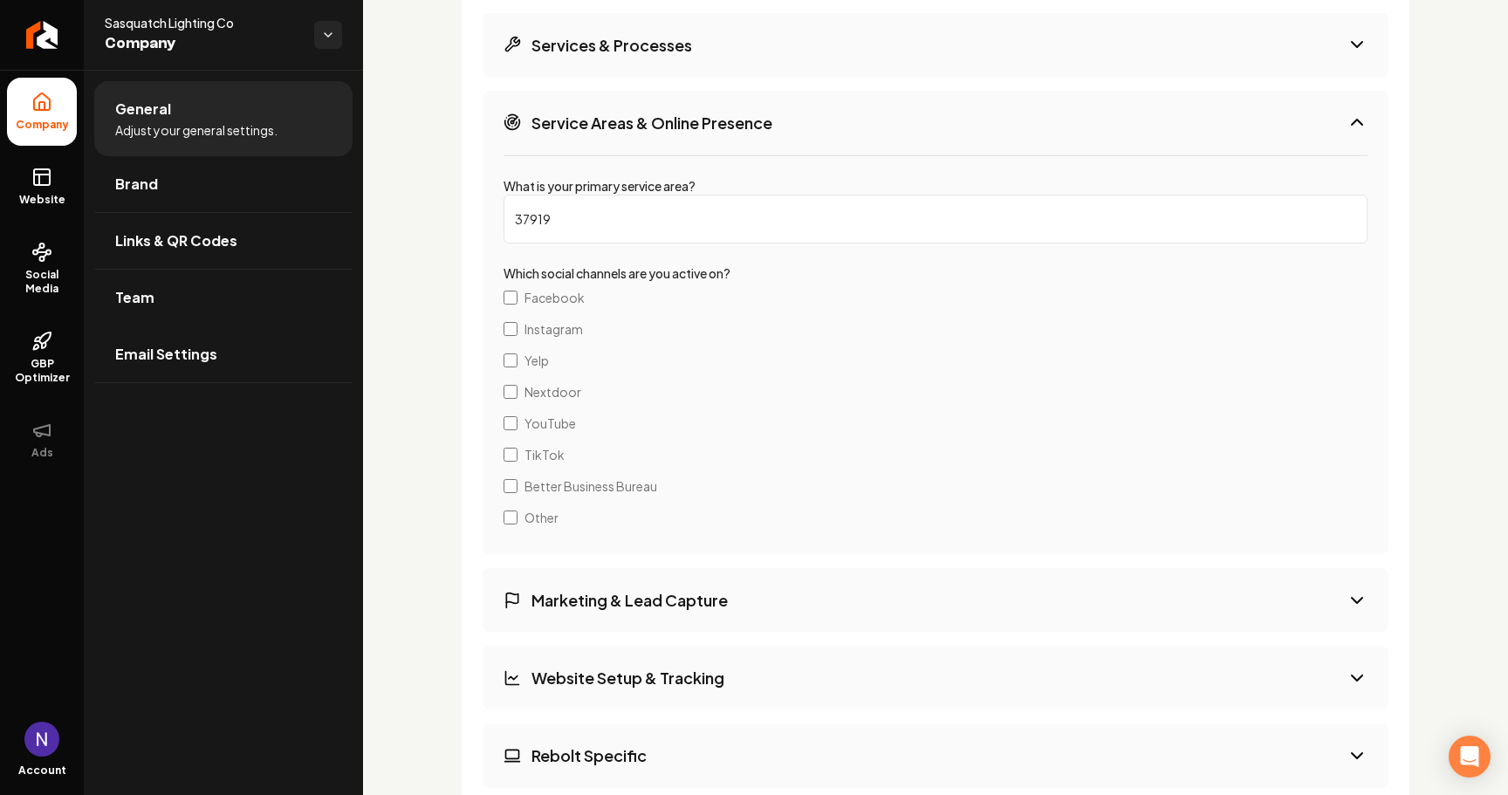
click at [600, 216] on input "37919" at bounding box center [936, 219] width 864 height 49
type input "37919, 37803, 37922, 37865"
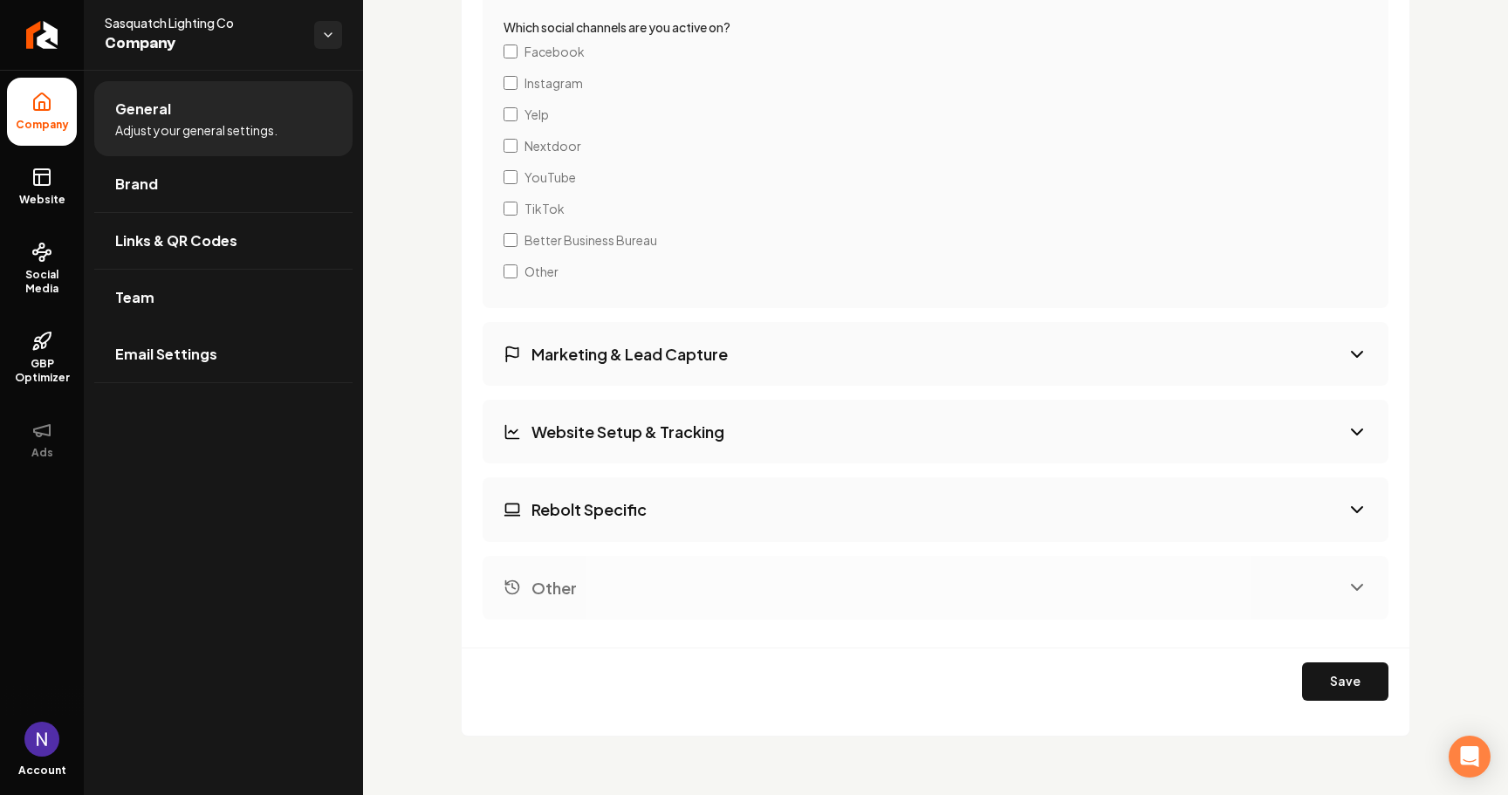
click at [566, 346] on h3 "Marketing & Lead Capture" at bounding box center [630, 354] width 196 height 22
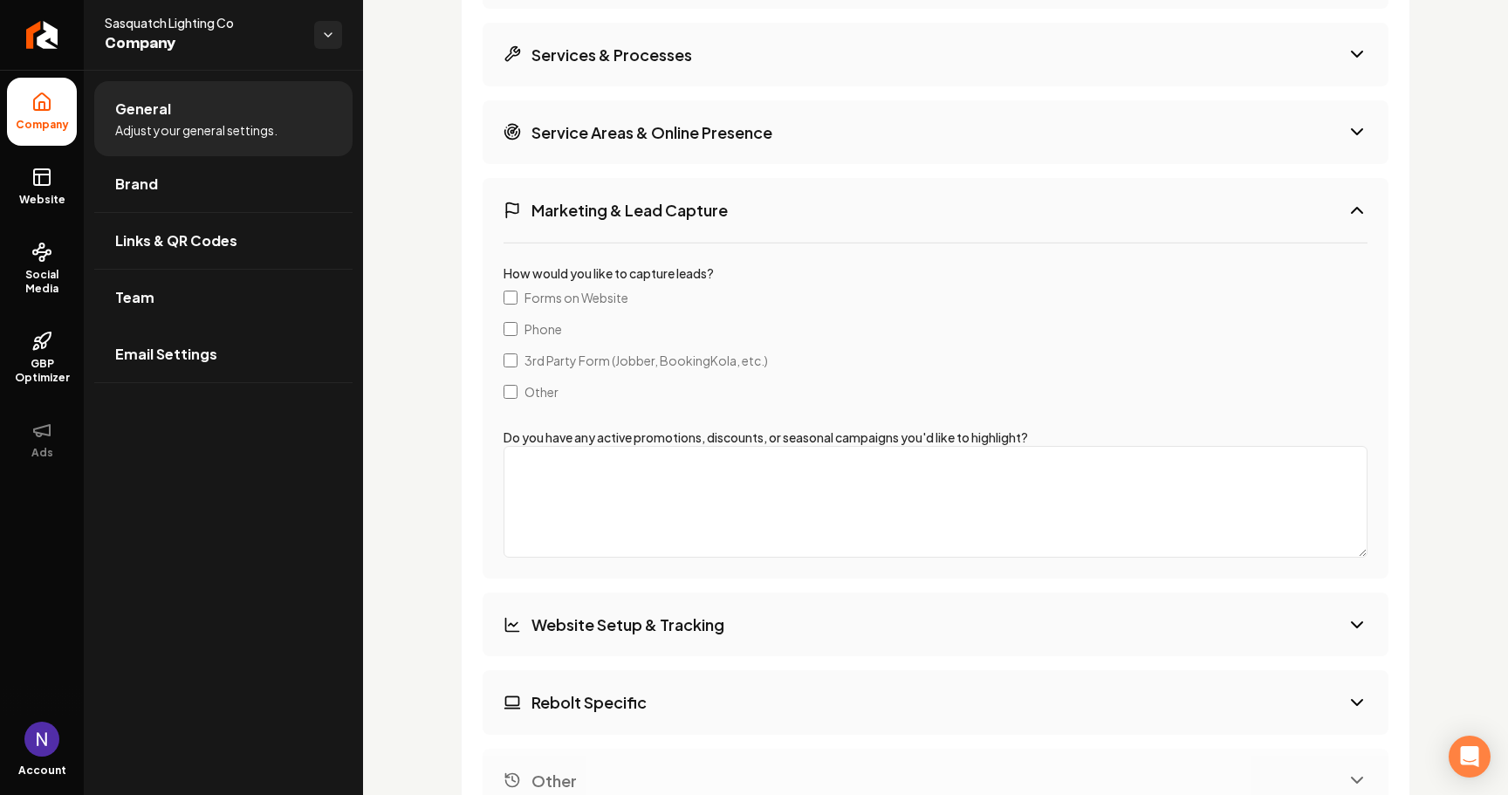
scroll to position [3022, 0]
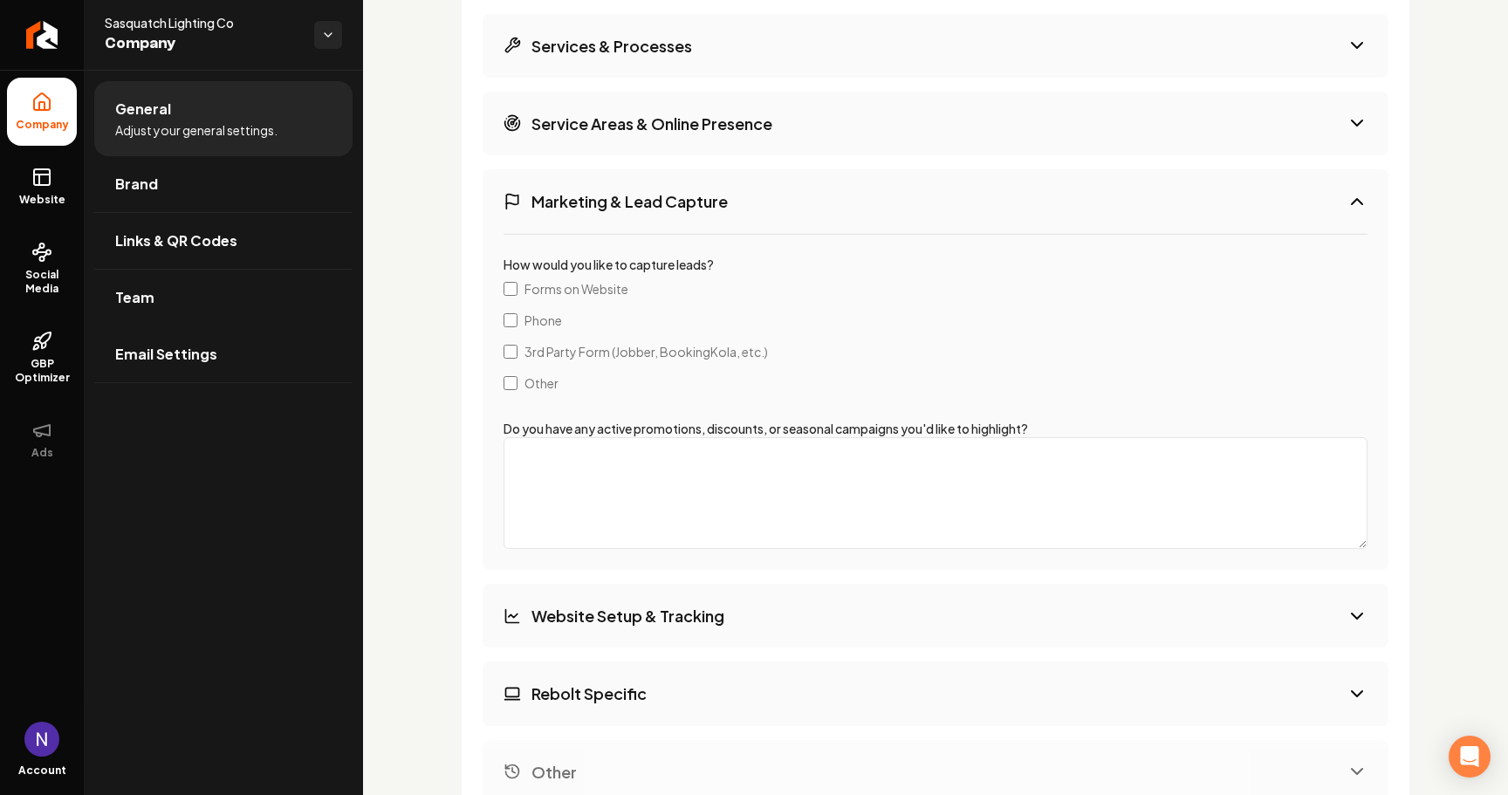
click at [595, 289] on span "Forms on Website" at bounding box center [577, 288] width 104 height 17
click at [568, 317] on label "Phone" at bounding box center [936, 320] width 864 height 31
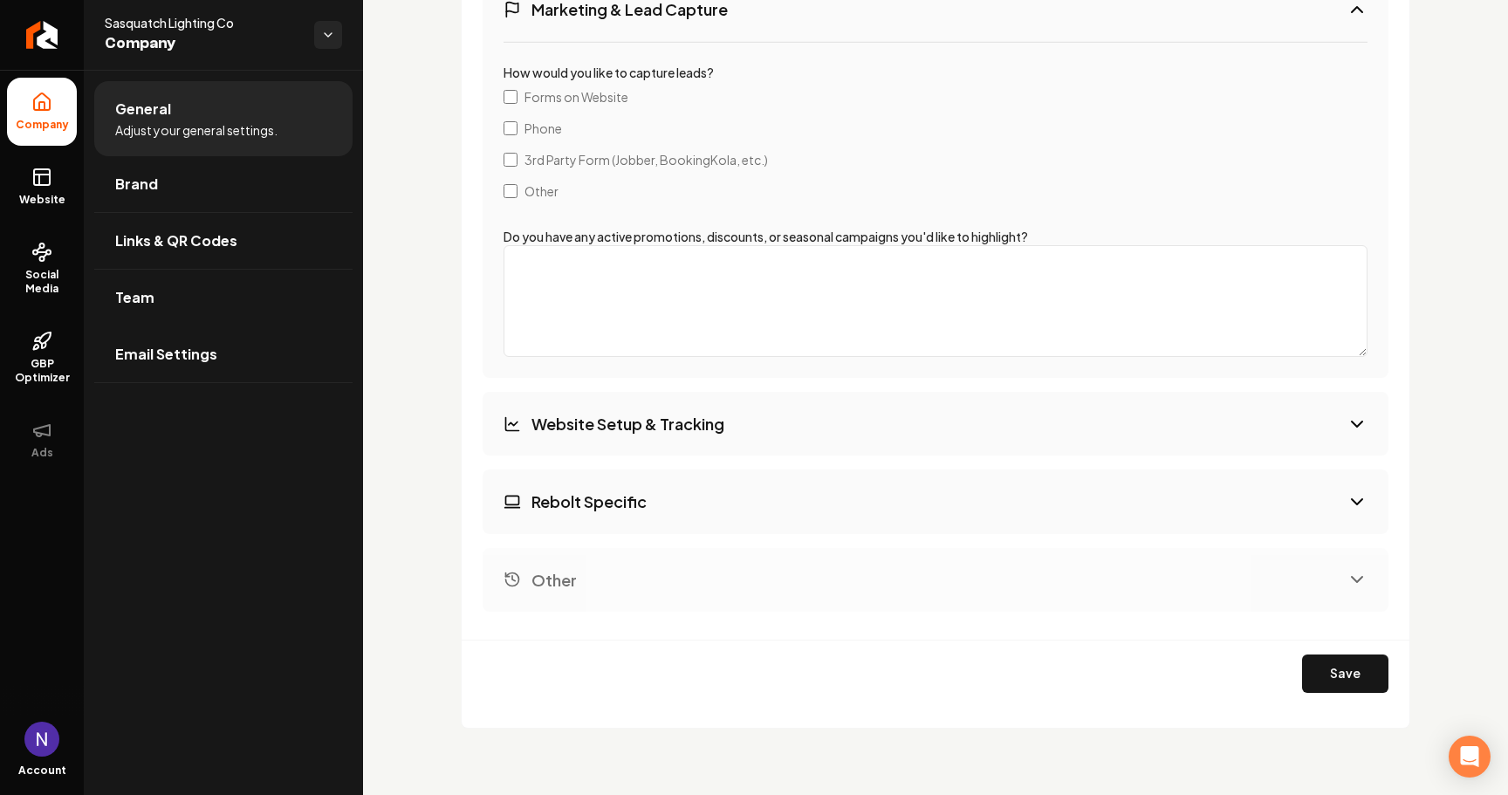
click at [592, 418] on h3 "Website Setup & Tracking" at bounding box center [628, 424] width 193 height 22
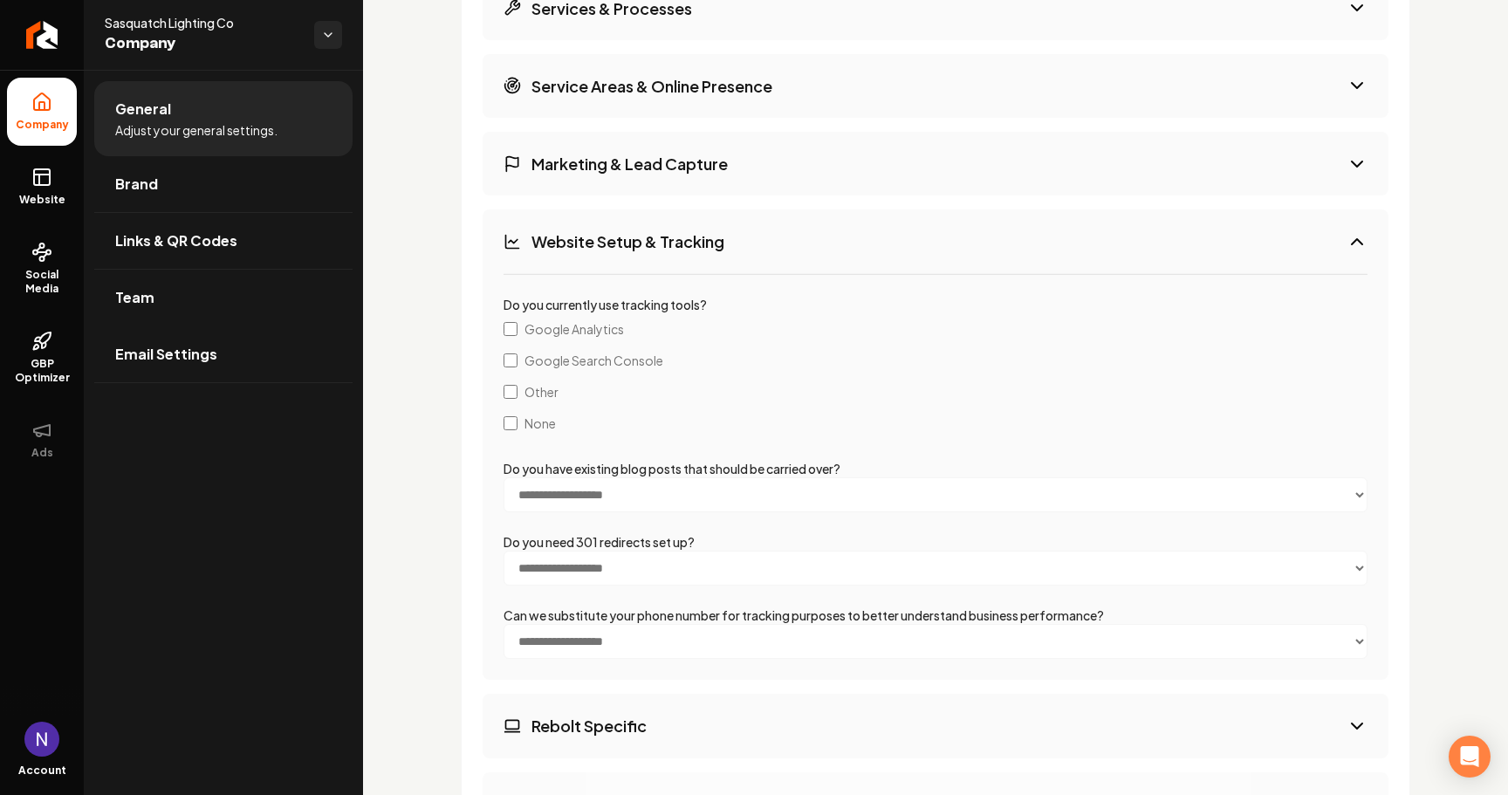
scroll to position [3062, 0]
click at [580, 360] on span "Google Search Console" at bounding box center [594, 358] width 139 height 17
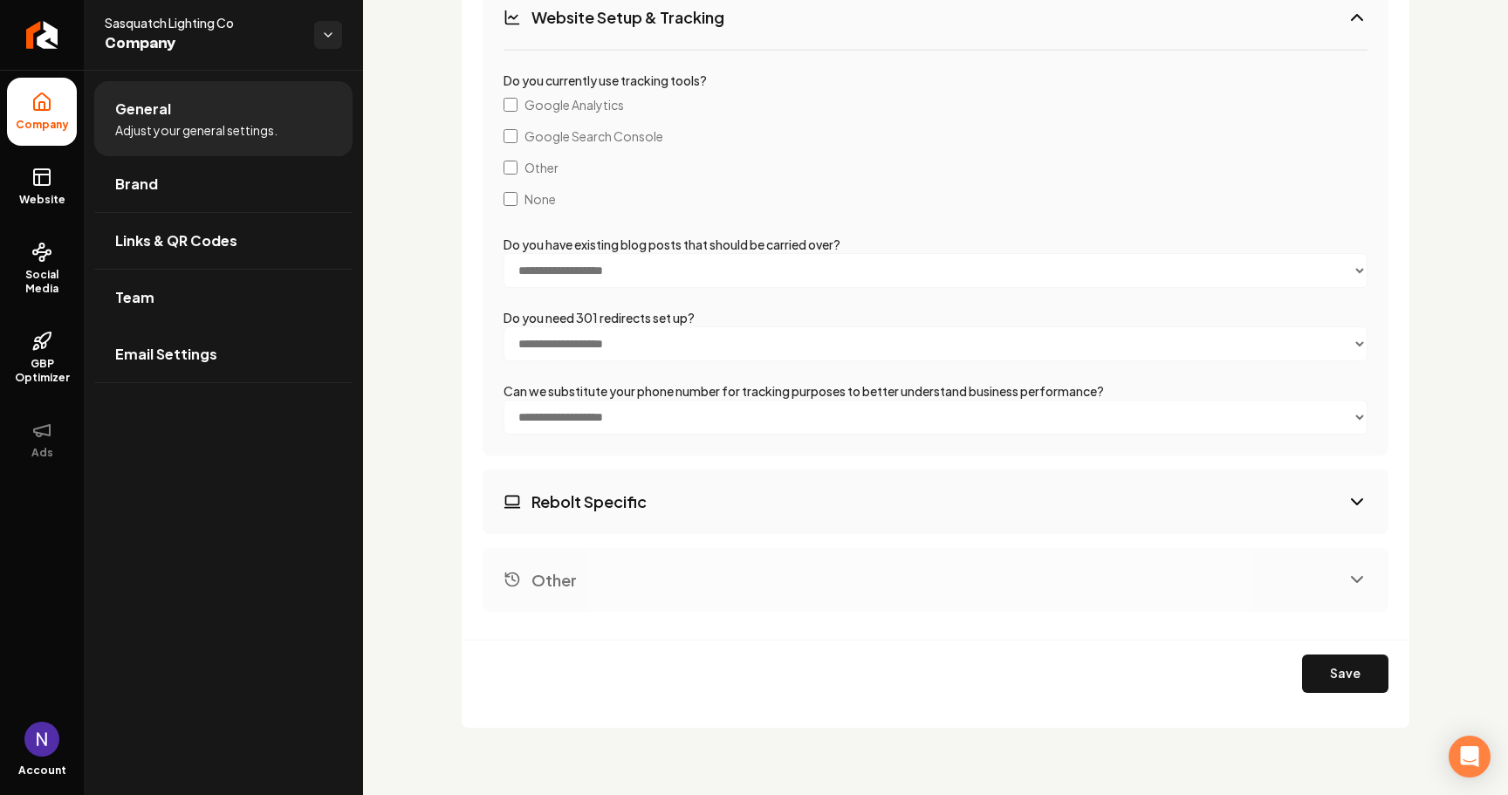
scroll to position [0, 0]
click at [592, 511] on button "Rebolt Specific" at bounding box center [936, 502] width 906 height 64
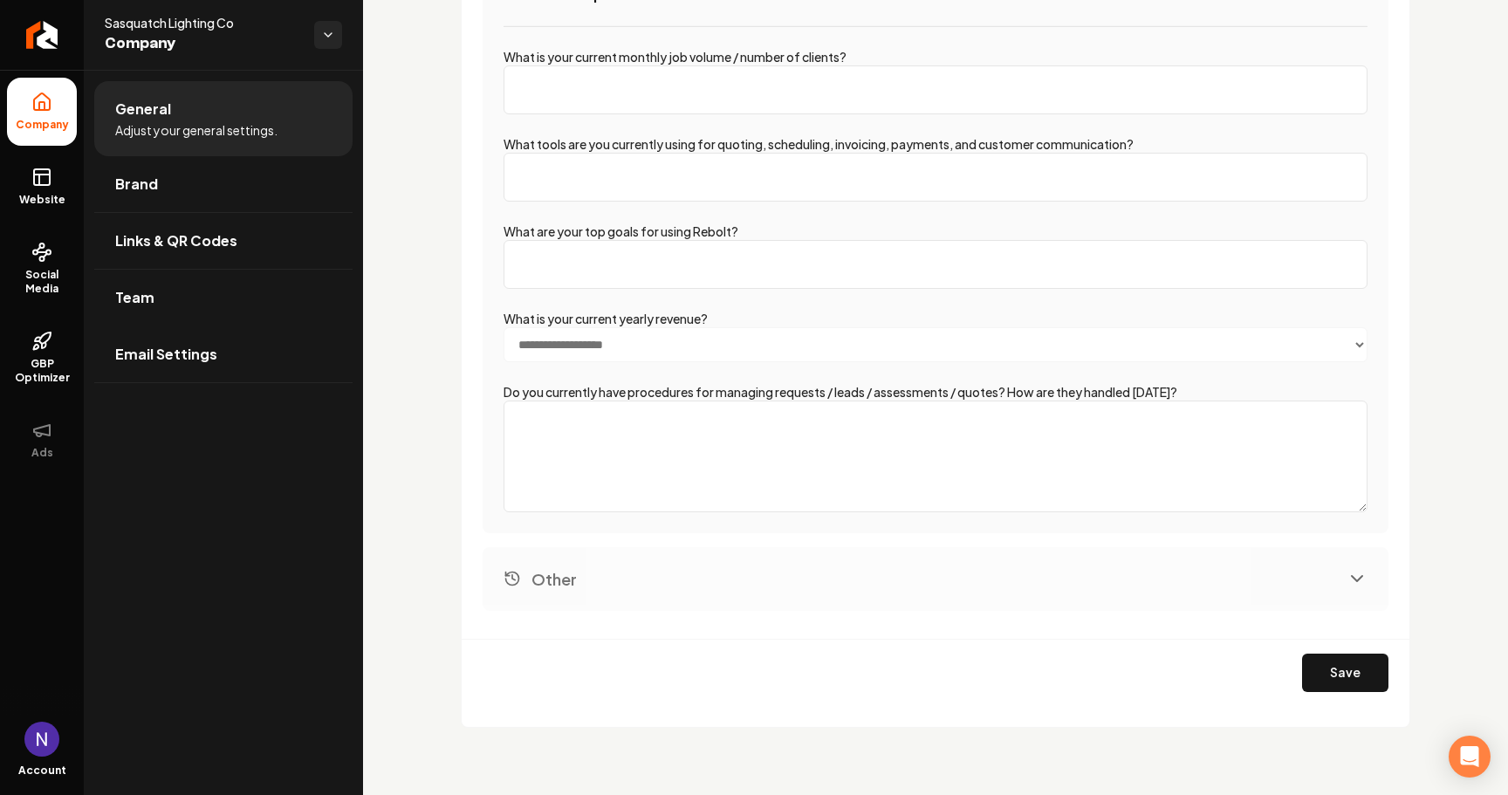
scroll to position [3386, 0]
click at [1321, 655] on button "Save" at bounding box center [1345, 674] width 86 height 38
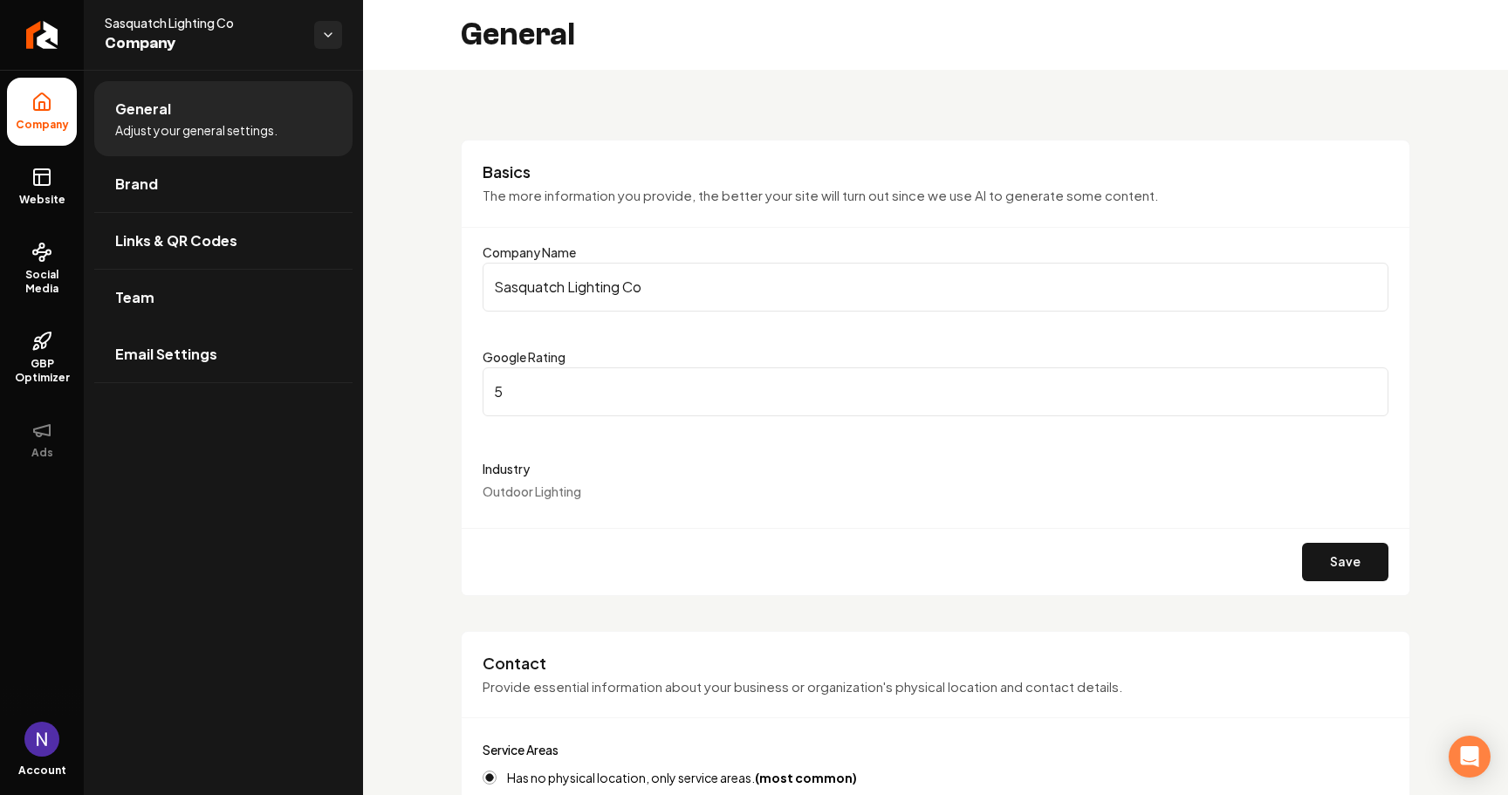
scroll to position [0, 0]
click at [48, 182] on icon at bounding box center [41, 177] width 21 height 21
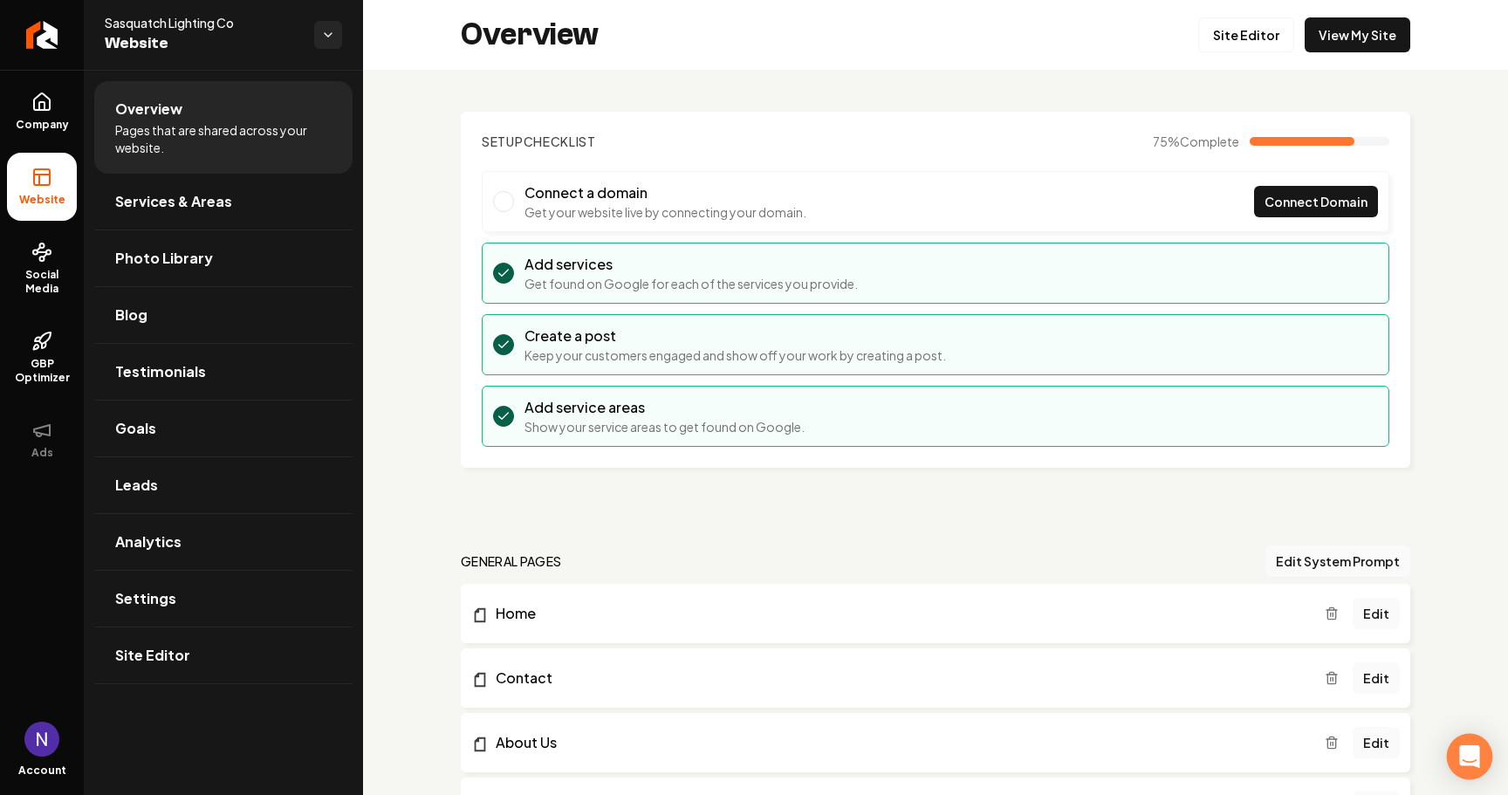
click at [1463, 752] on icon "Open Intercom Messenger" at bounding box center [1469, 756] width 20 height 23
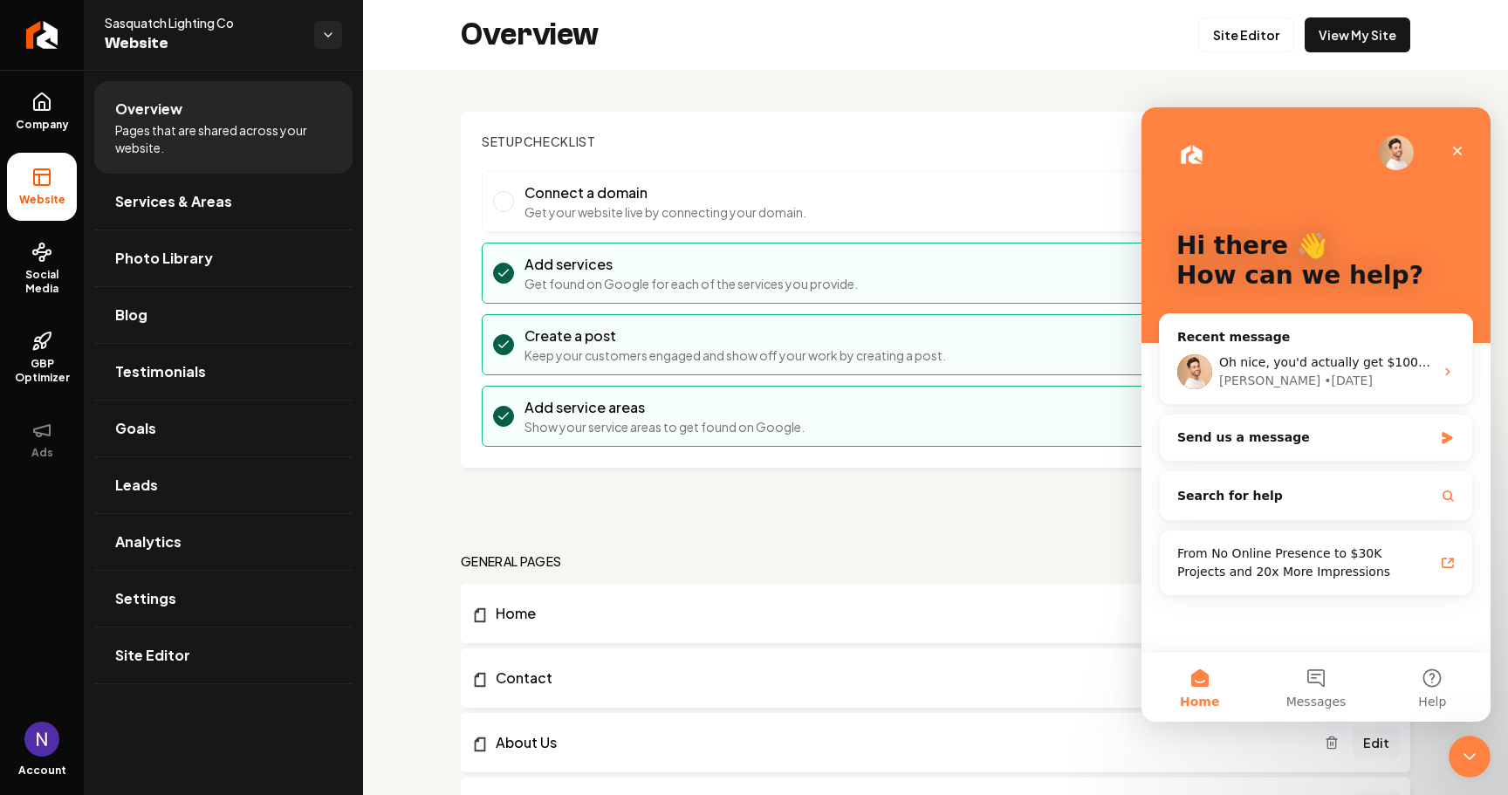
click at [45, 129] on span "Company" at bounding box center [42, 125] width 67 height 14
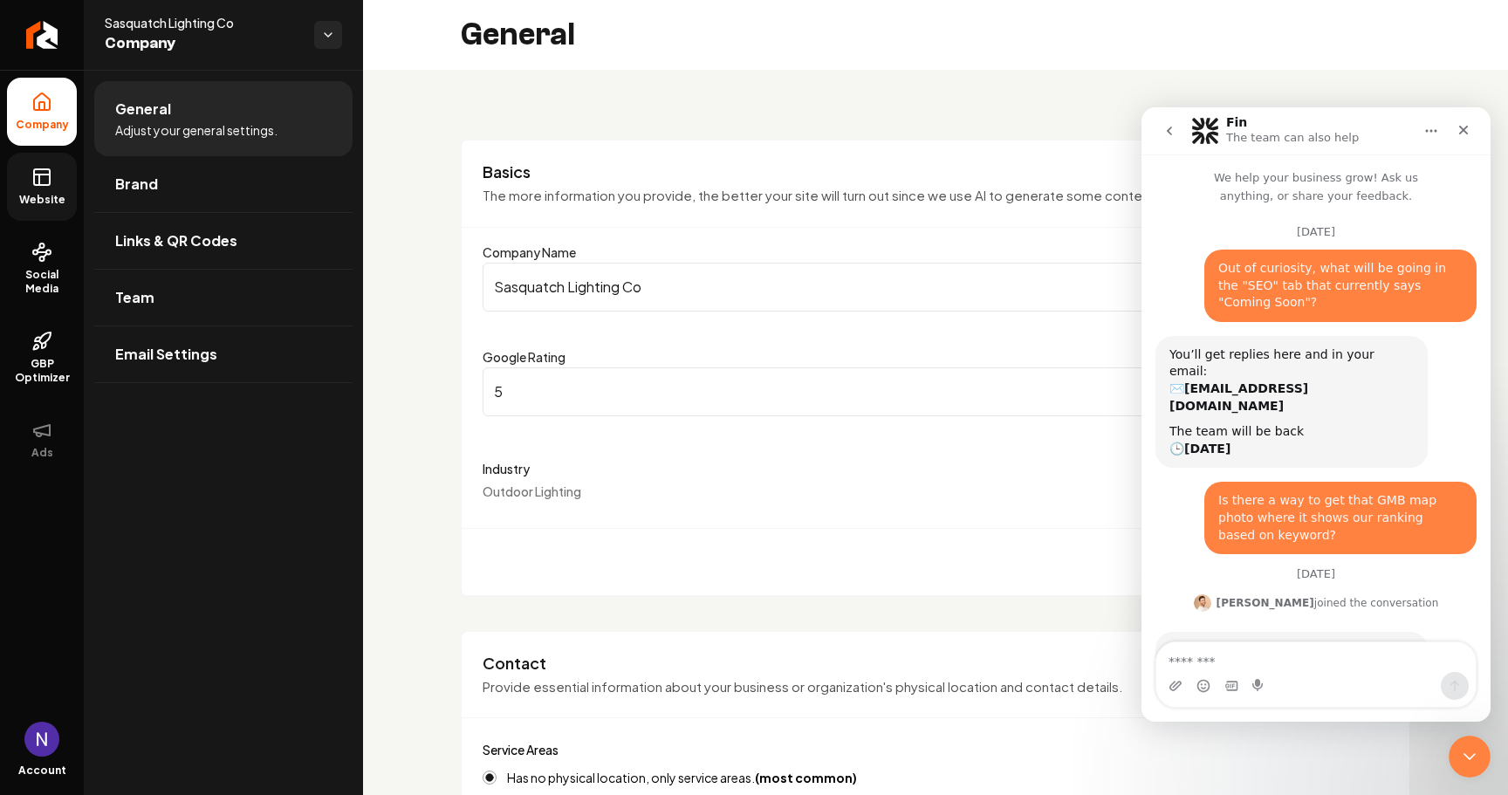
scroll to position [4666, 0]
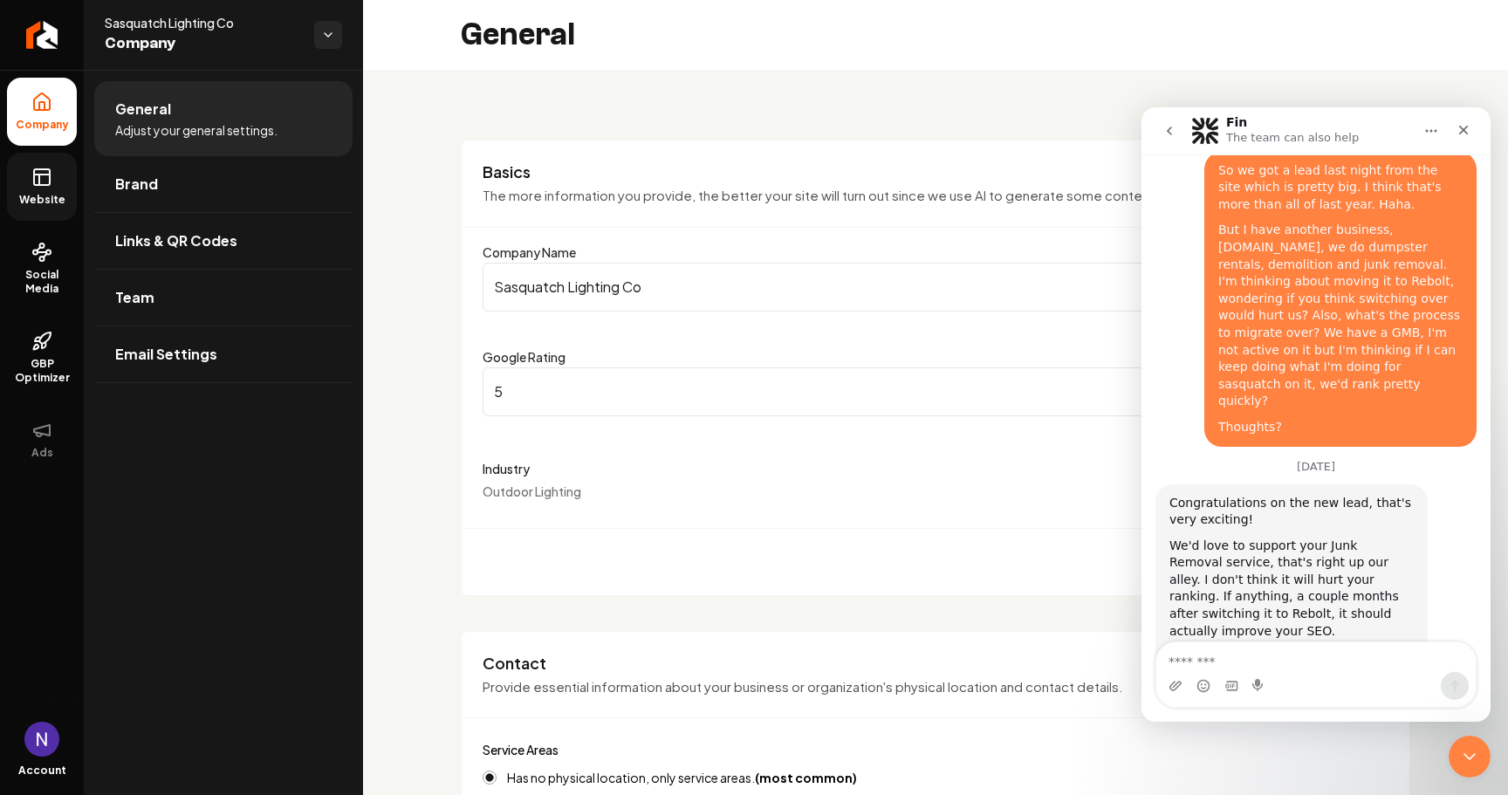
click at [1245, 662] on textarea "Message…" at bounding box center [1315, 657] width 319 height 30
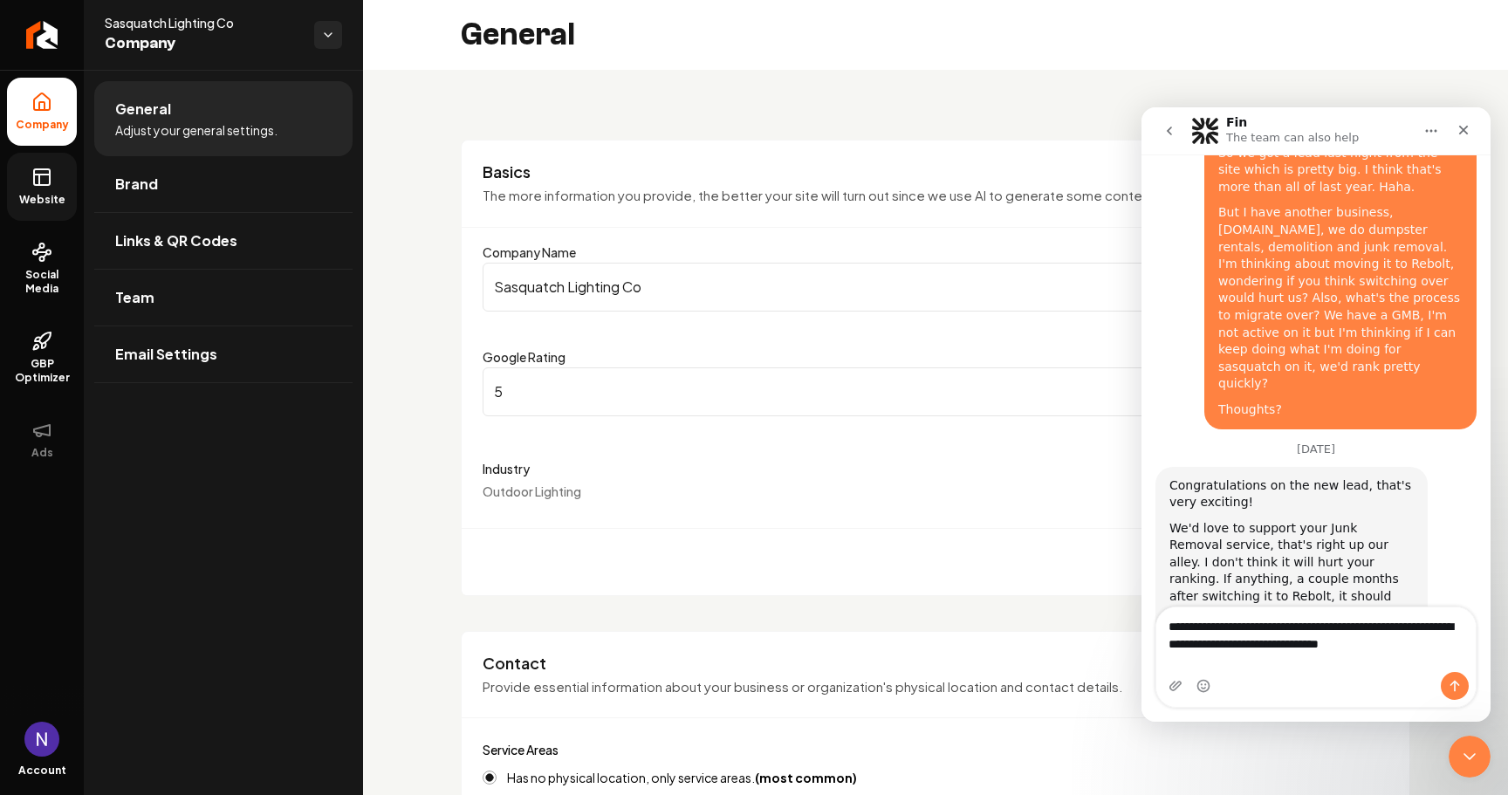
scroll to position [4701, 0]
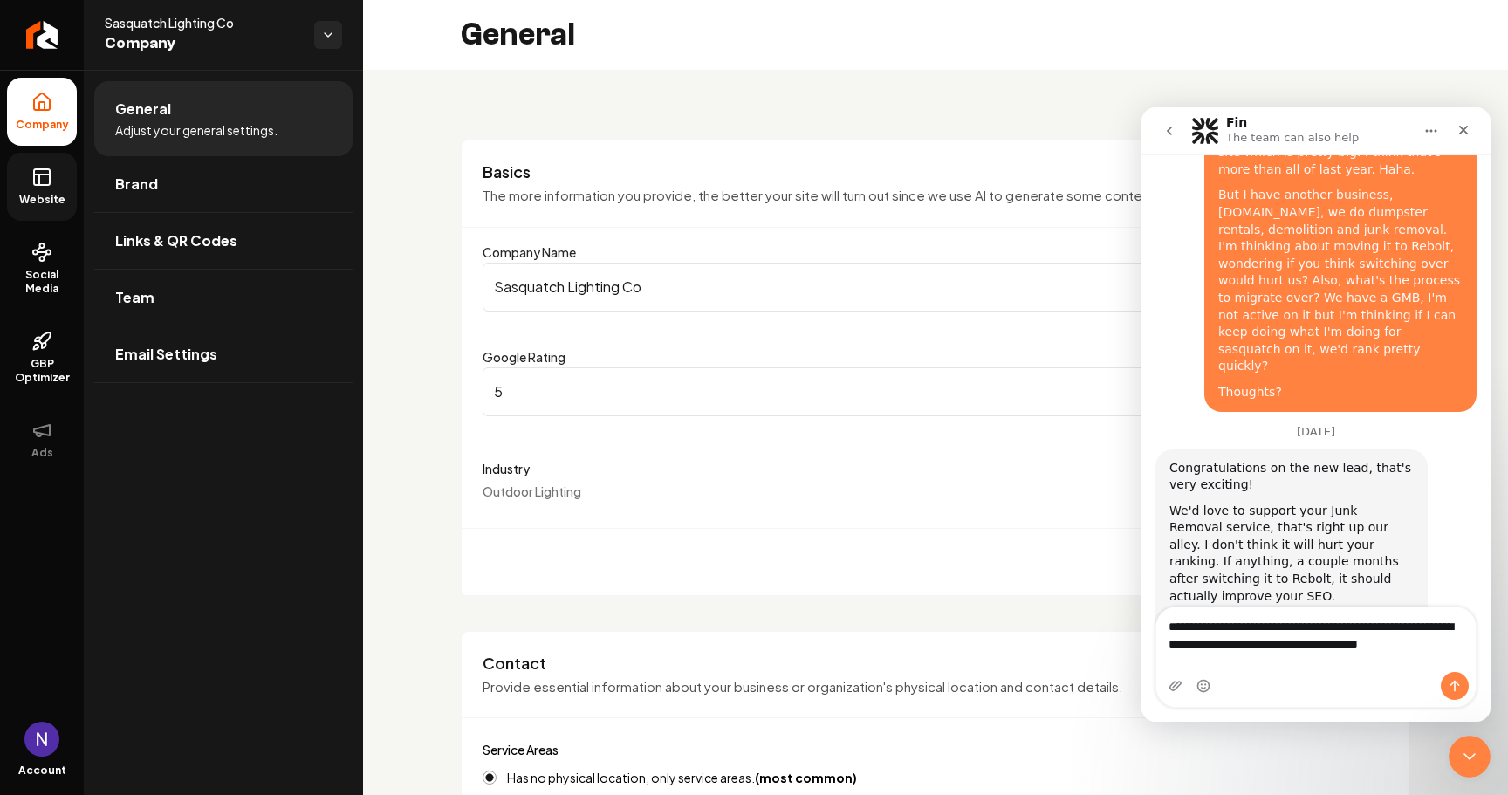
type textarea "**********"
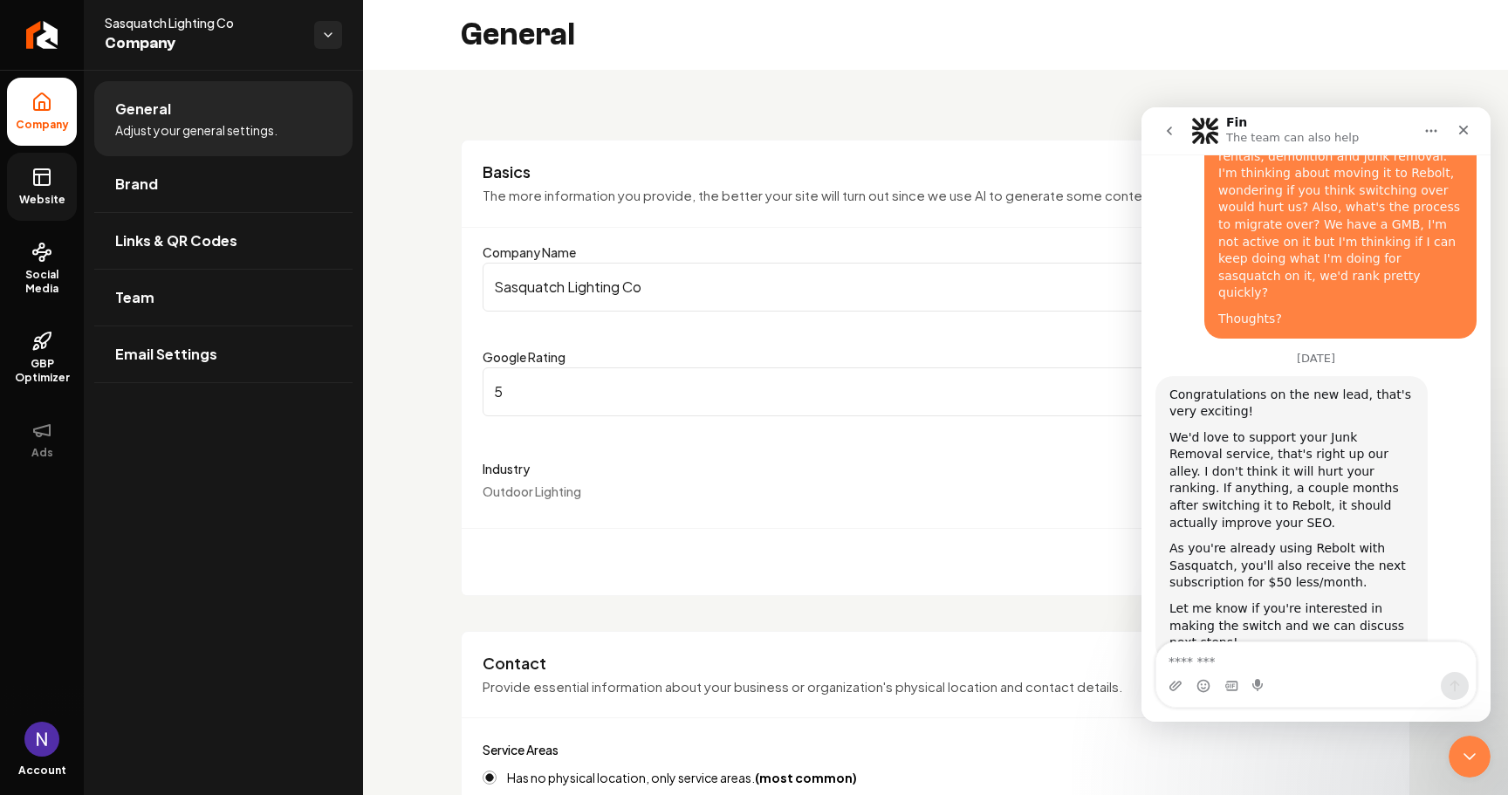
click at [1470, 140] on div "Close" at bounding box center [1463, 129] width 31 height 31
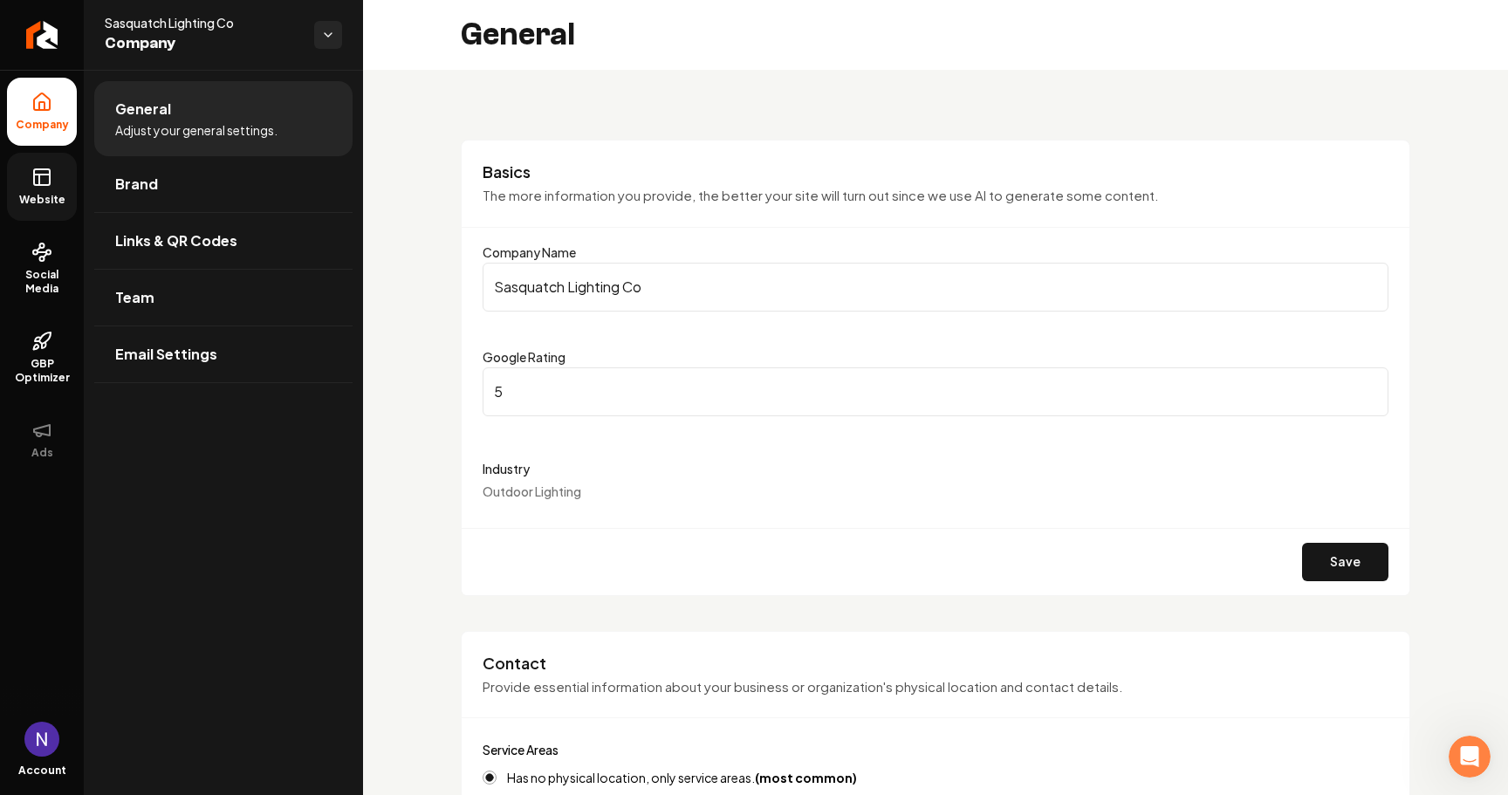
scroll to position [0, 0]
click at [1458, 755] on icon "Open Intercom Messenger" at bounding box center [1467, 754] width 29 height 29
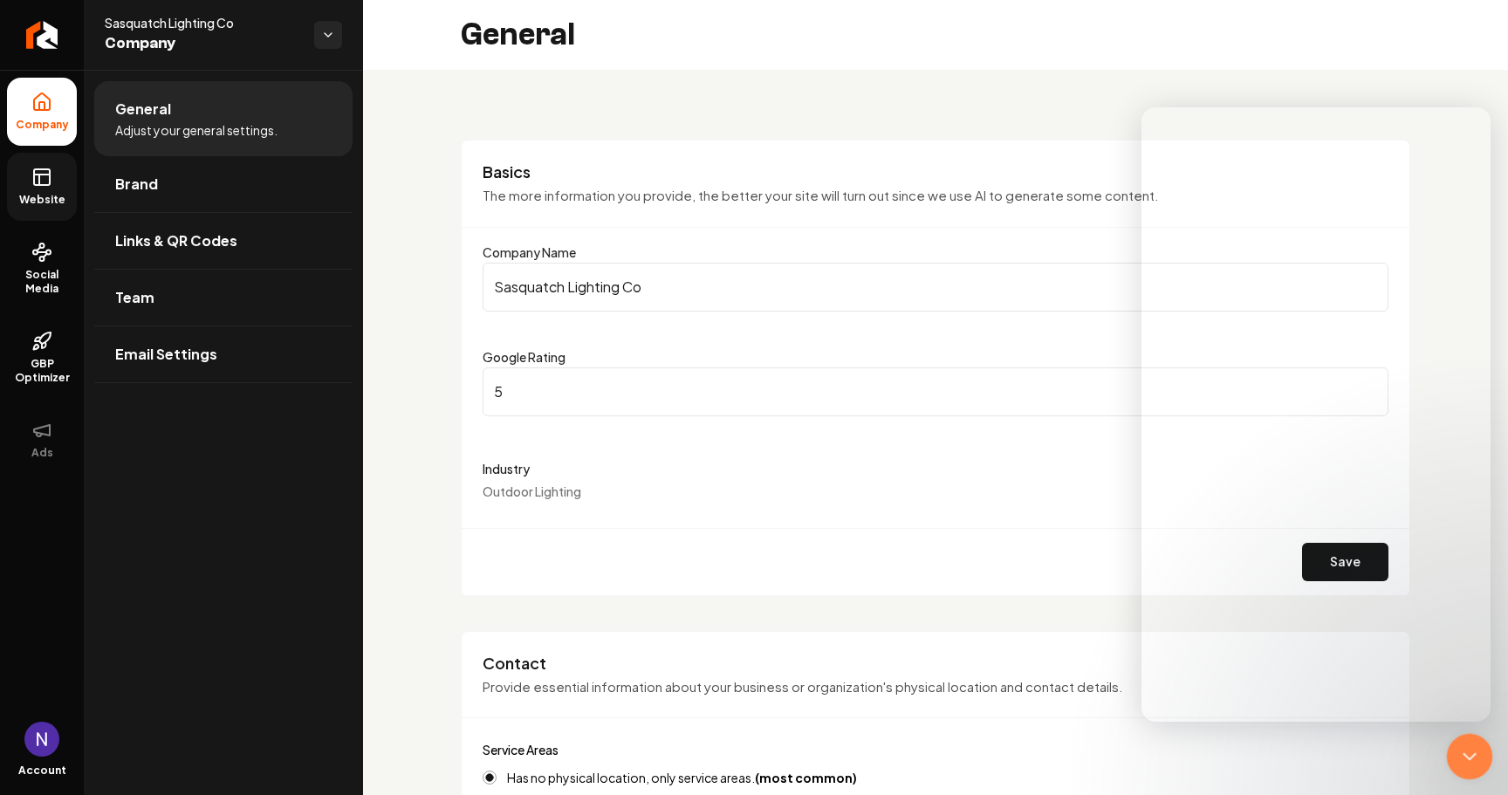
scroll to position [4774, 0]
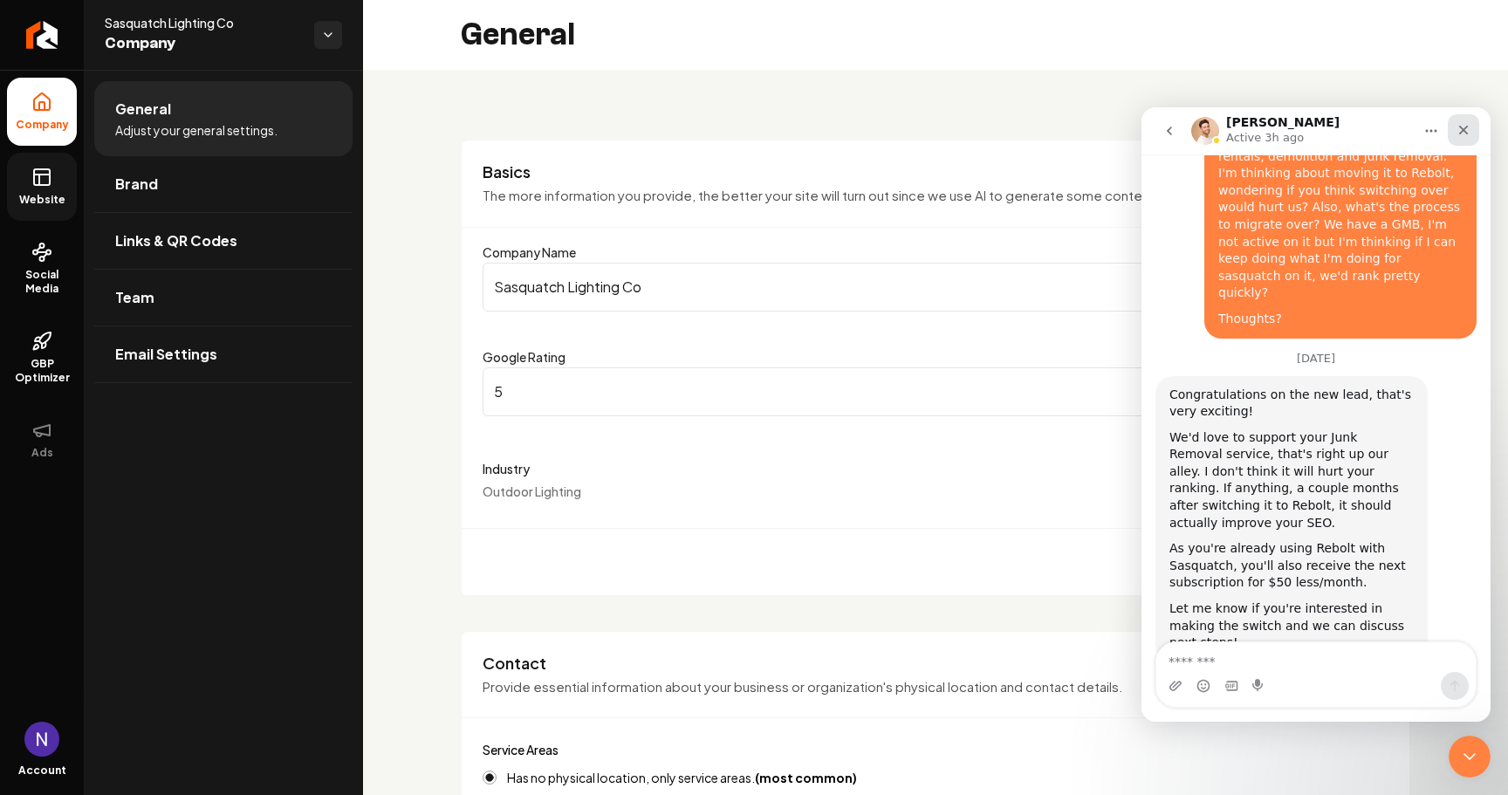
click at [1463, 132] on icon "Close" at bounding box center [1464, 131] width 10 height 10
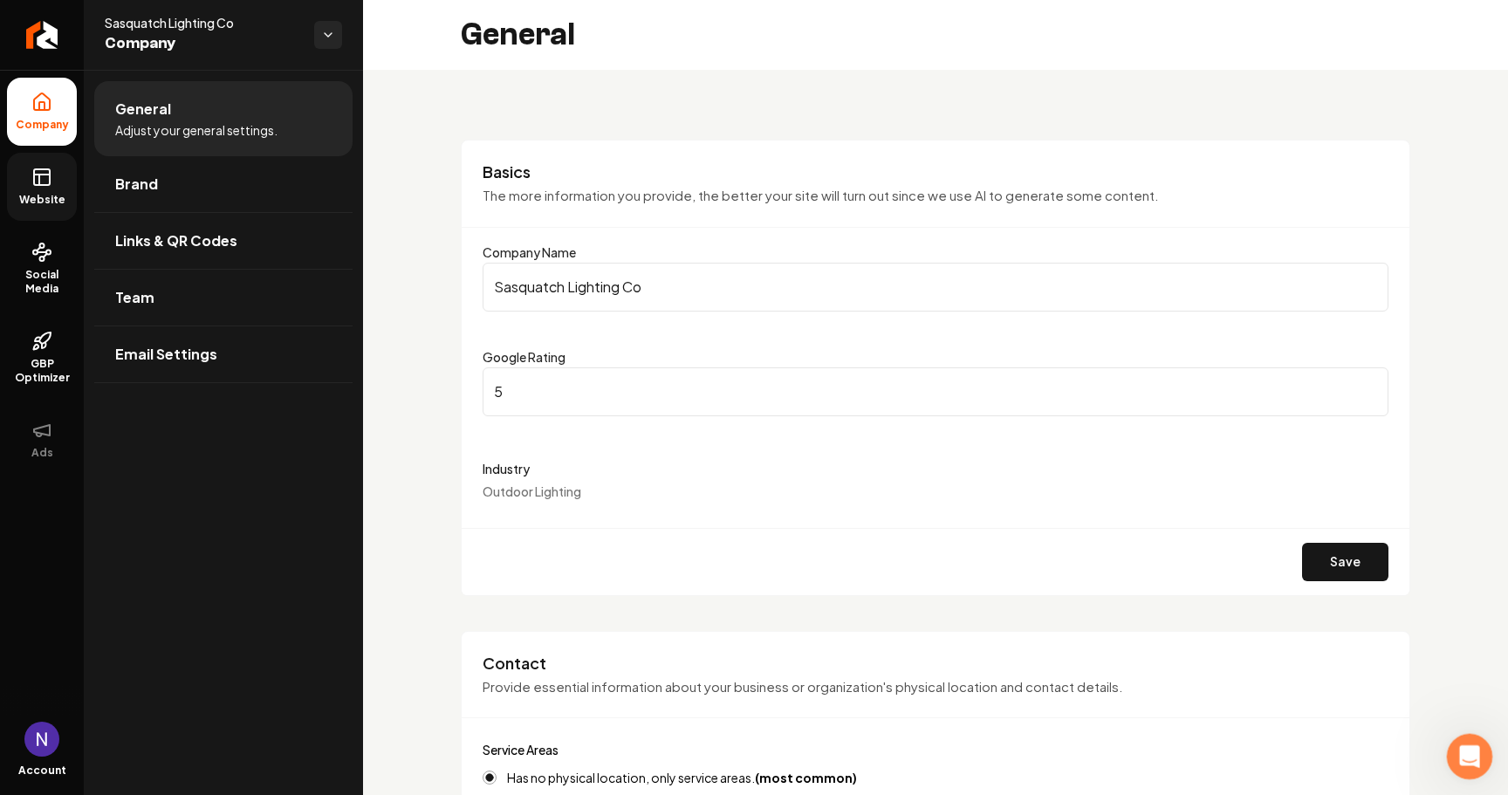
click at [1467, 762] on icon "Open Intercom Messenger" at bounding box center [1467, 754] width 29 height 29
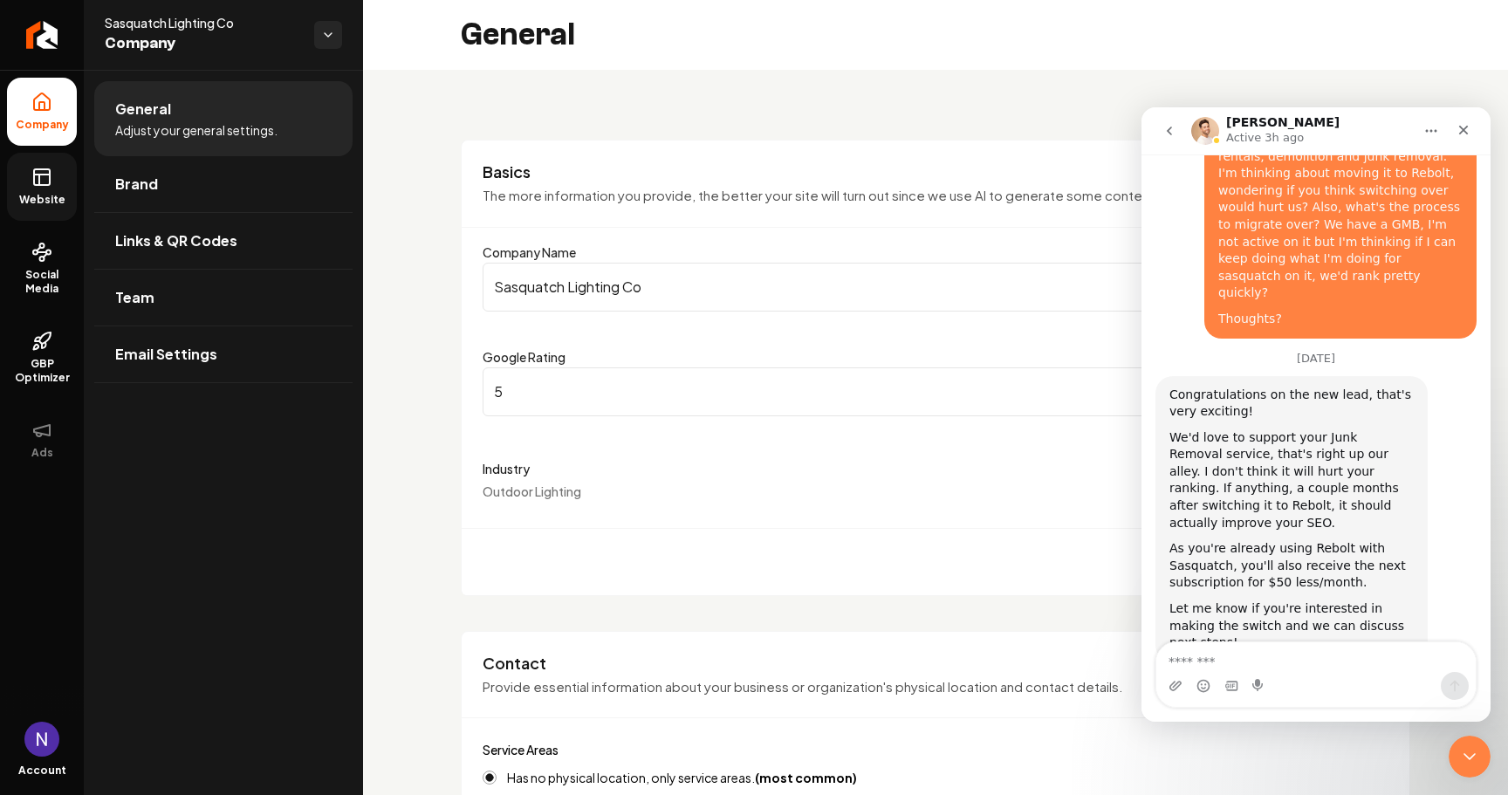
click at [1304, 669] on textarea "Message…" at bounding box center [1315, 657] width 319 height 30
type textarea "**********"
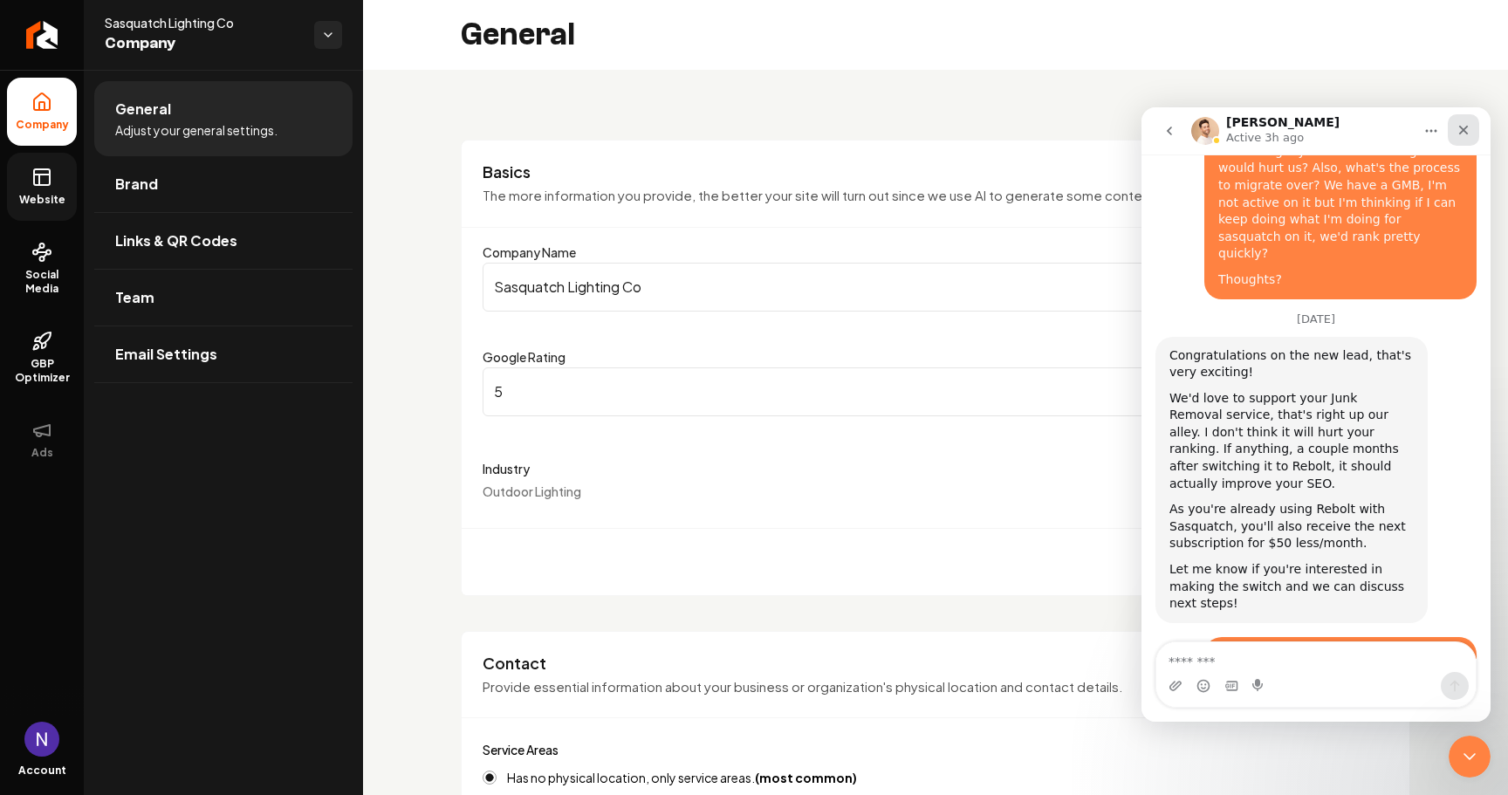
drag, startPoint x: 1463, startPoint y: 127, endPoint x: 2535, endPoint y: 151, distance: 1072.9
click at [1463, 127] on icon "Close" at bounding box center [1464, 130] width 14 height 14
